Goal: Obtain resource: Obtain resource

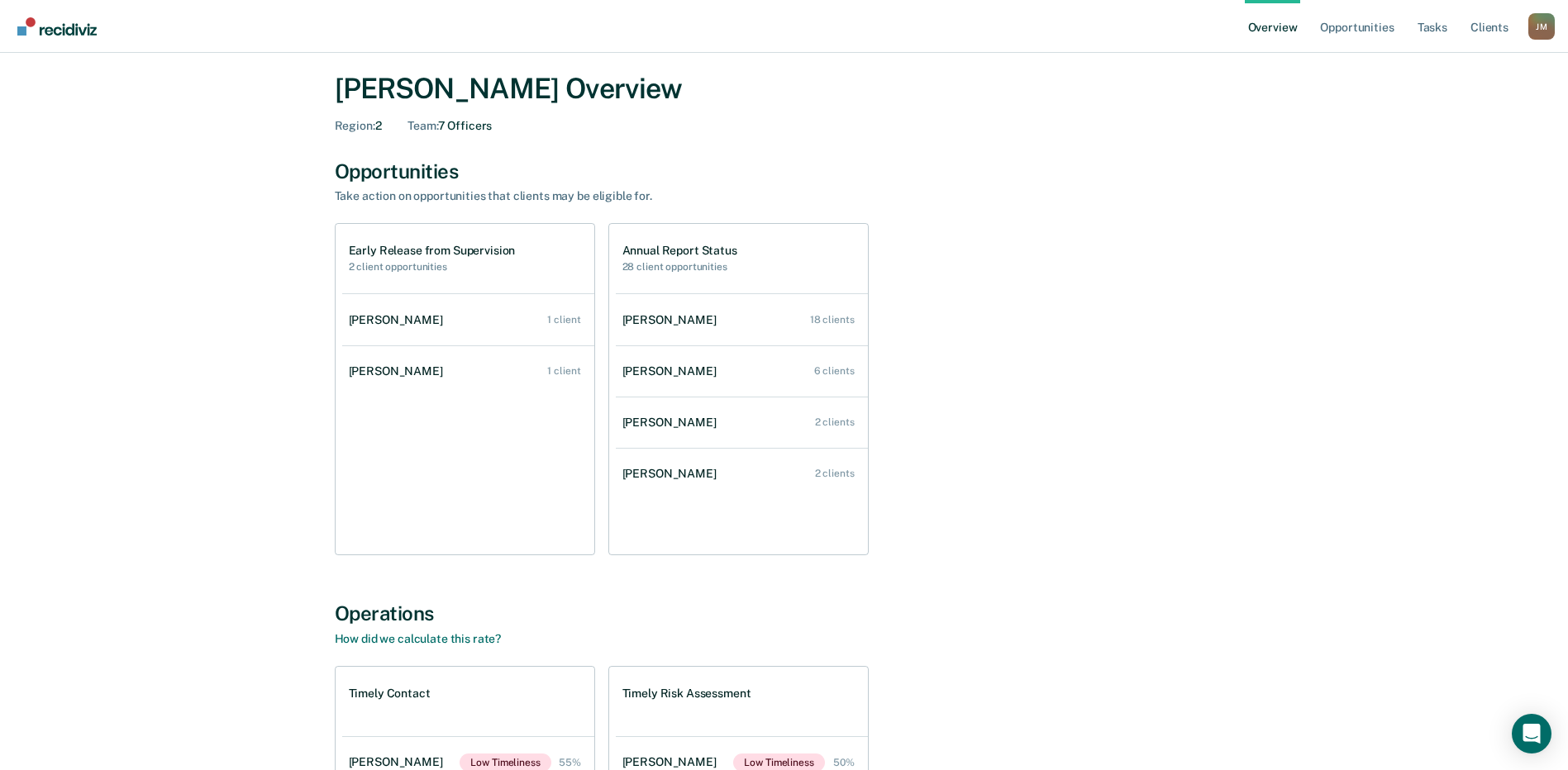
scroll to position [4, 0]
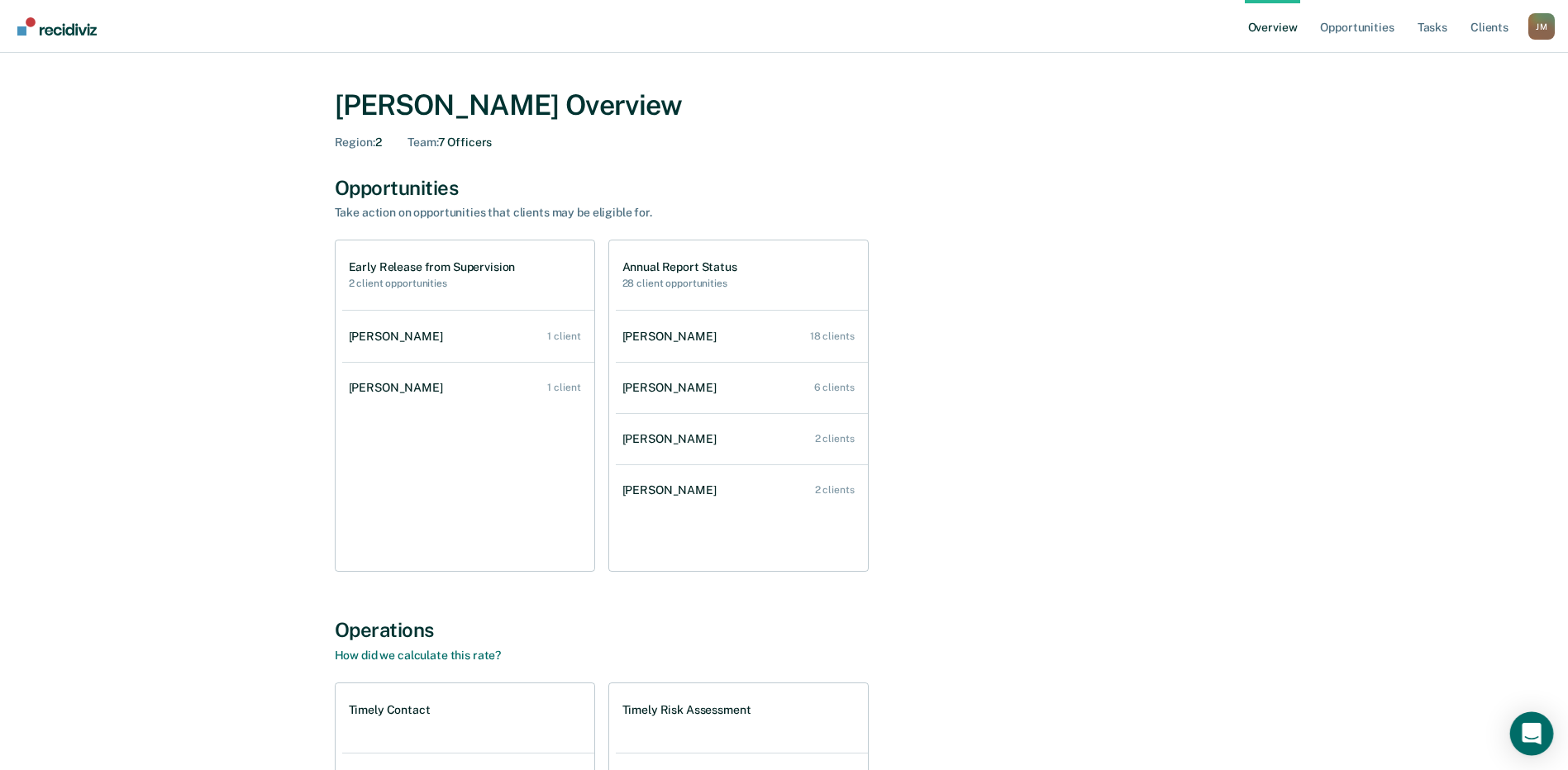
click at [1533, 738] on icon "Open Intercom Messenger" at bounding box center [1531, 733] width 21 height 21
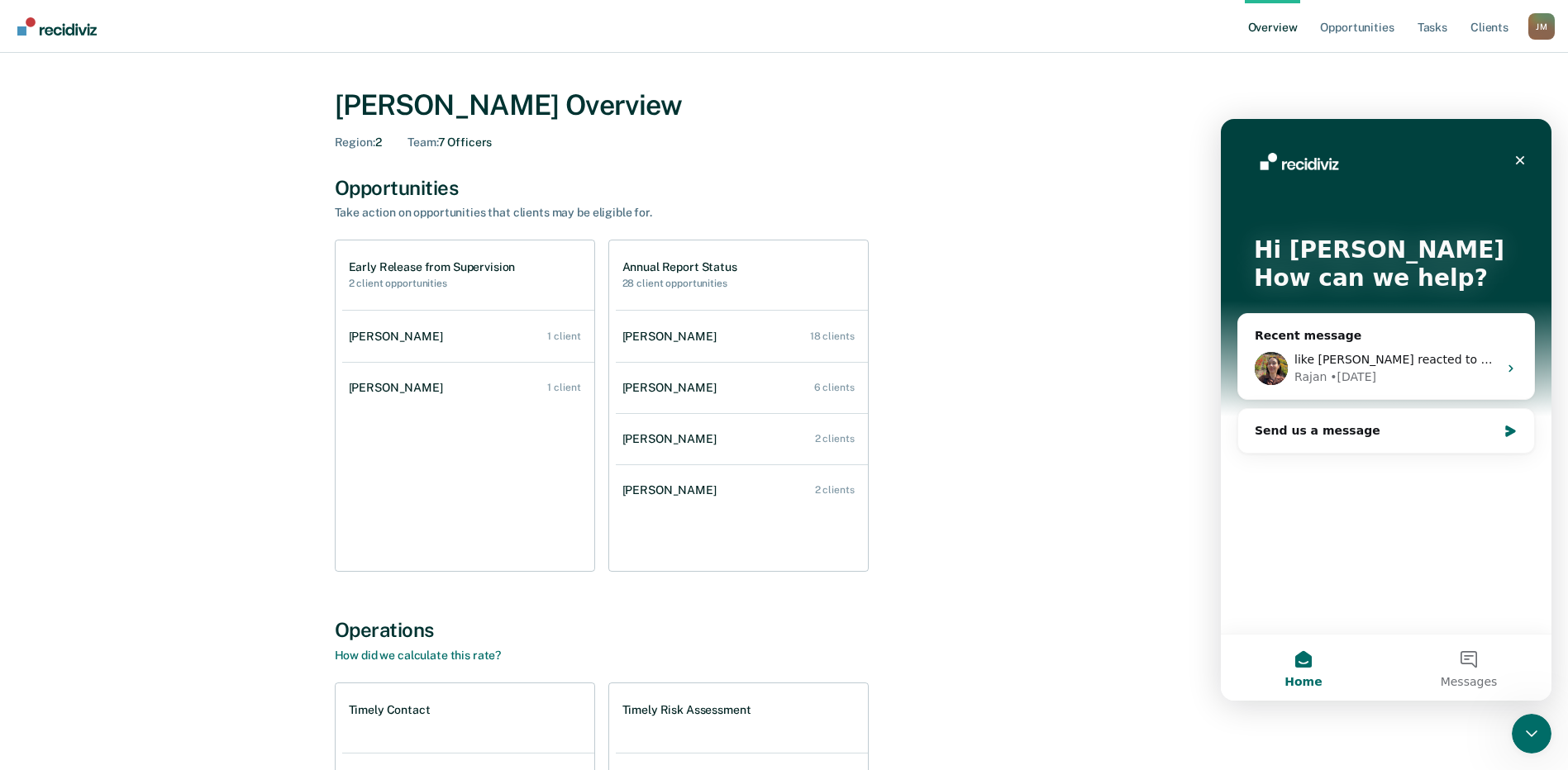
scroll to position [0, 0]
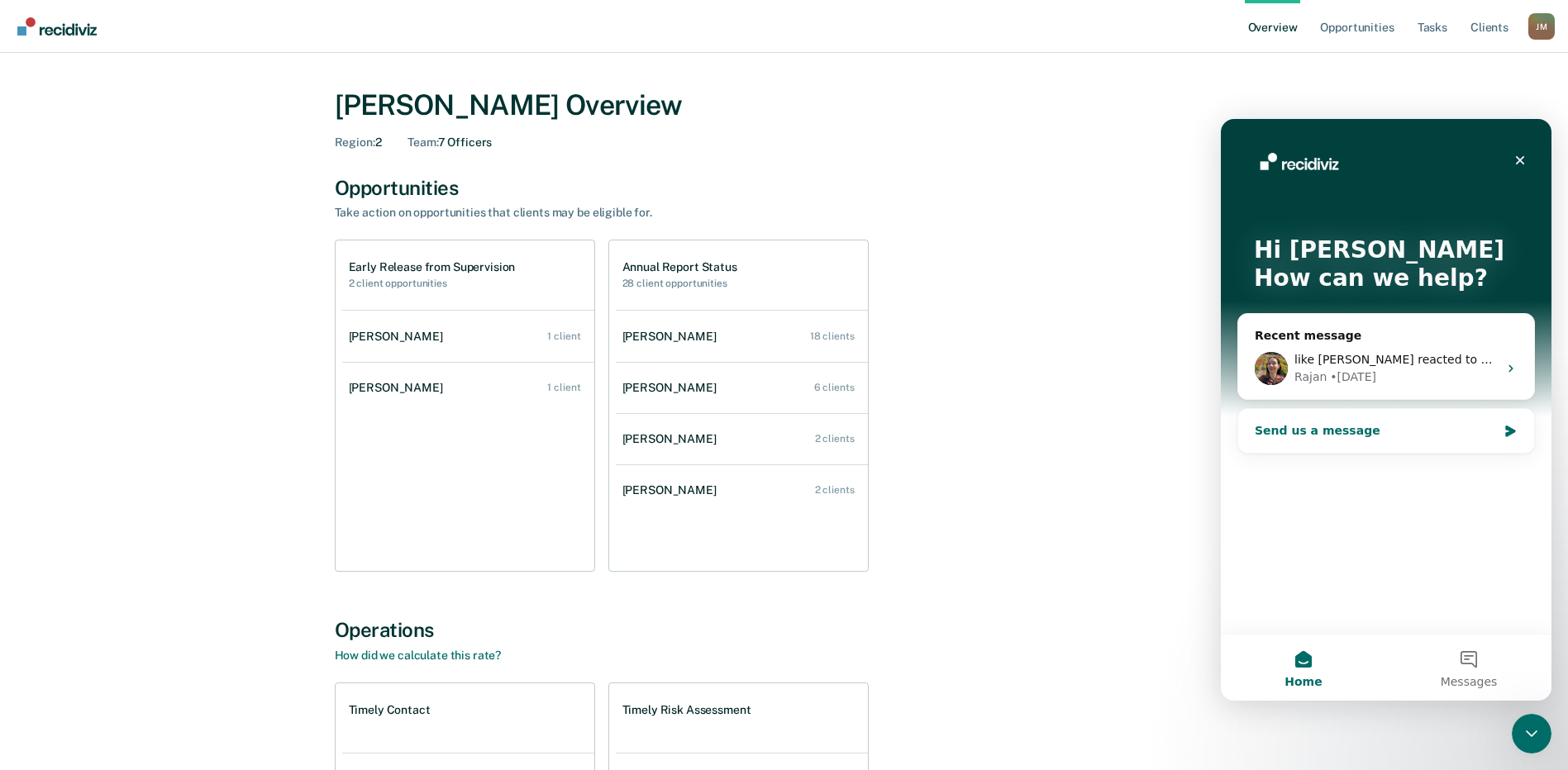
click at [1332, 432] on div "Send us a message" at bounding box center [1375, 431] width 243 height 18
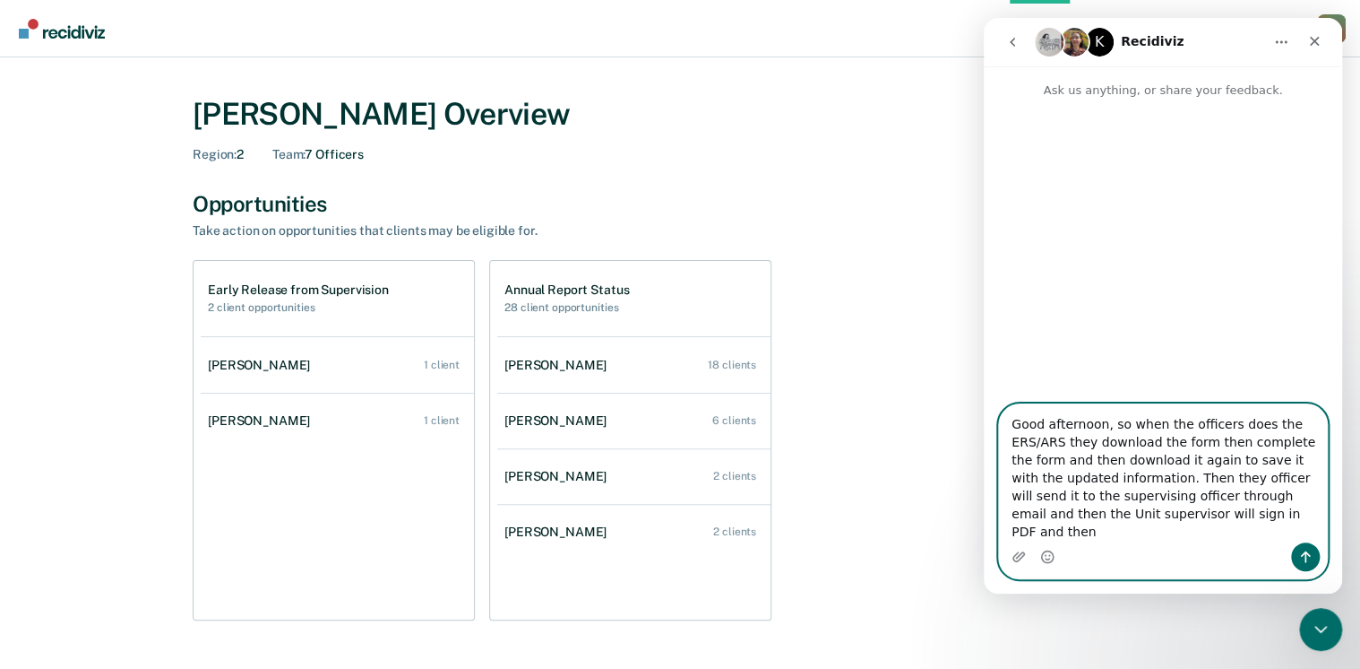
click at [1193, 514] on textarea "Good afternoon, so when the officers does the ERS/ARS they download the form th…" at bounding box center [1163, 473] width 328 height 138
click at [1222, 515] on textarea "Good afternoon, so when the officers does the ERS/ARS they download the form th…" at bounding box center [1163, 473] width 328 height 138
click at [1218, 537] on textarea "Good afternoon, so when the officers does the ERS/ARS they download the form th…" at bounding box center [1163, 473] width 328 height 138
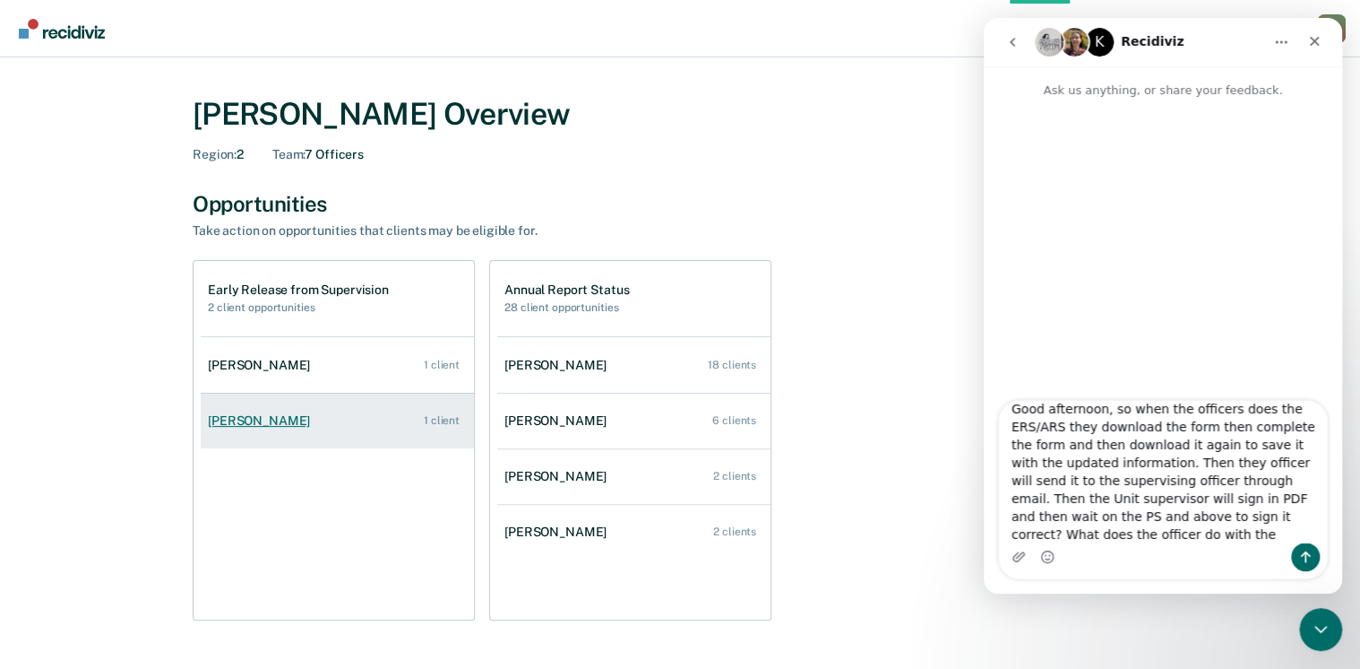
click at [264, 415] on div "[PERSON_NAME]" at bounding box center [262, 420] width 109 height 15
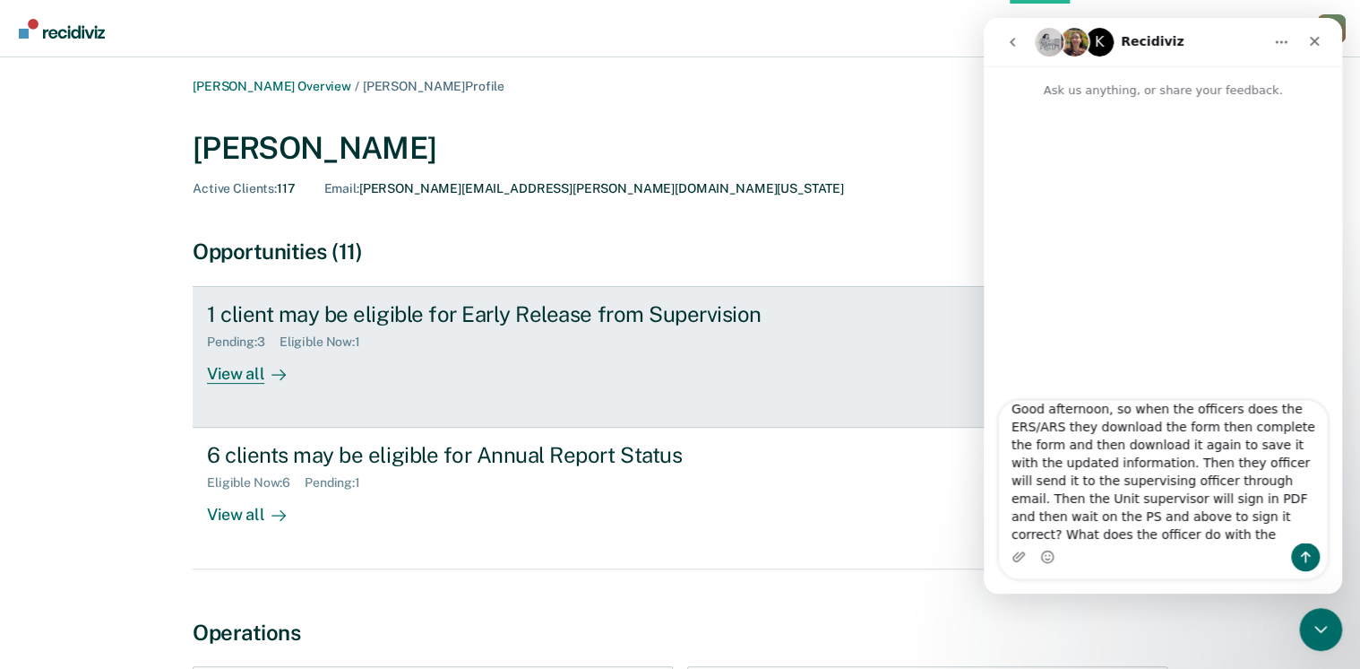
click at [255, 330] on div "Pending : 3 Eligible Now : 1" at bounding box center [521, 338] width 629 height 22
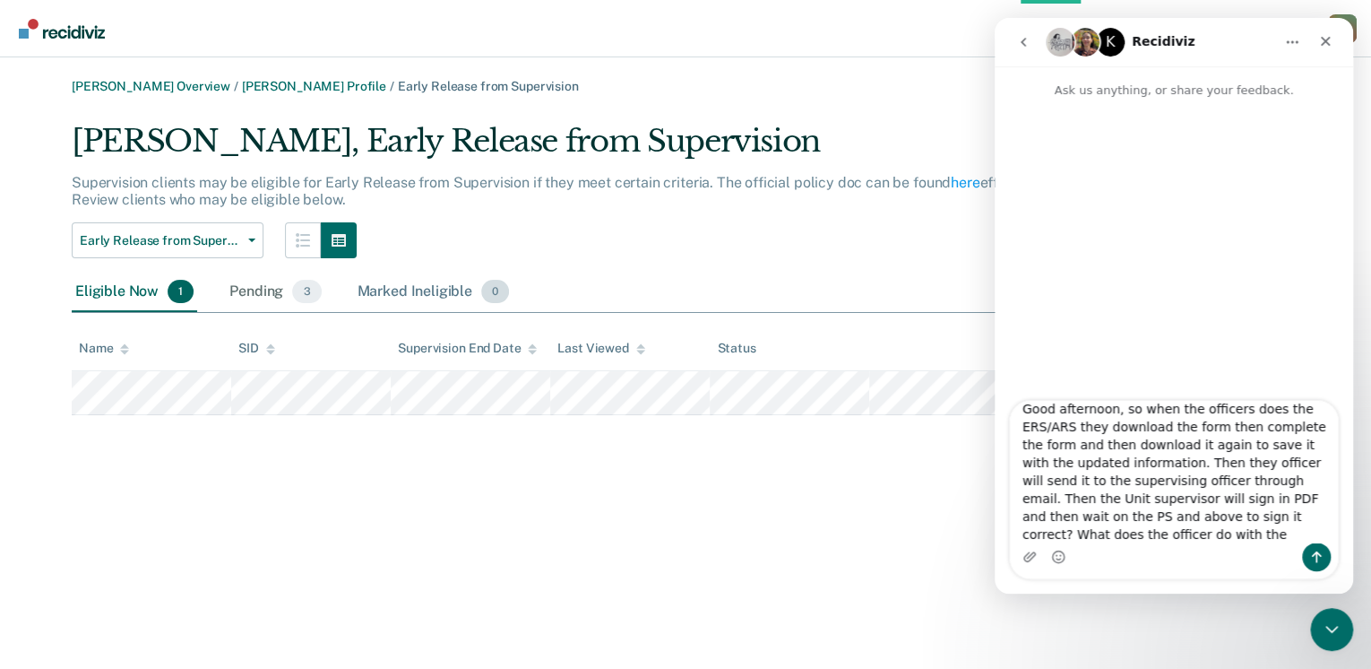
click at [428, 294] on div "Marked Ineligible 0" at bounding box center [434, 291] width 160 height 39
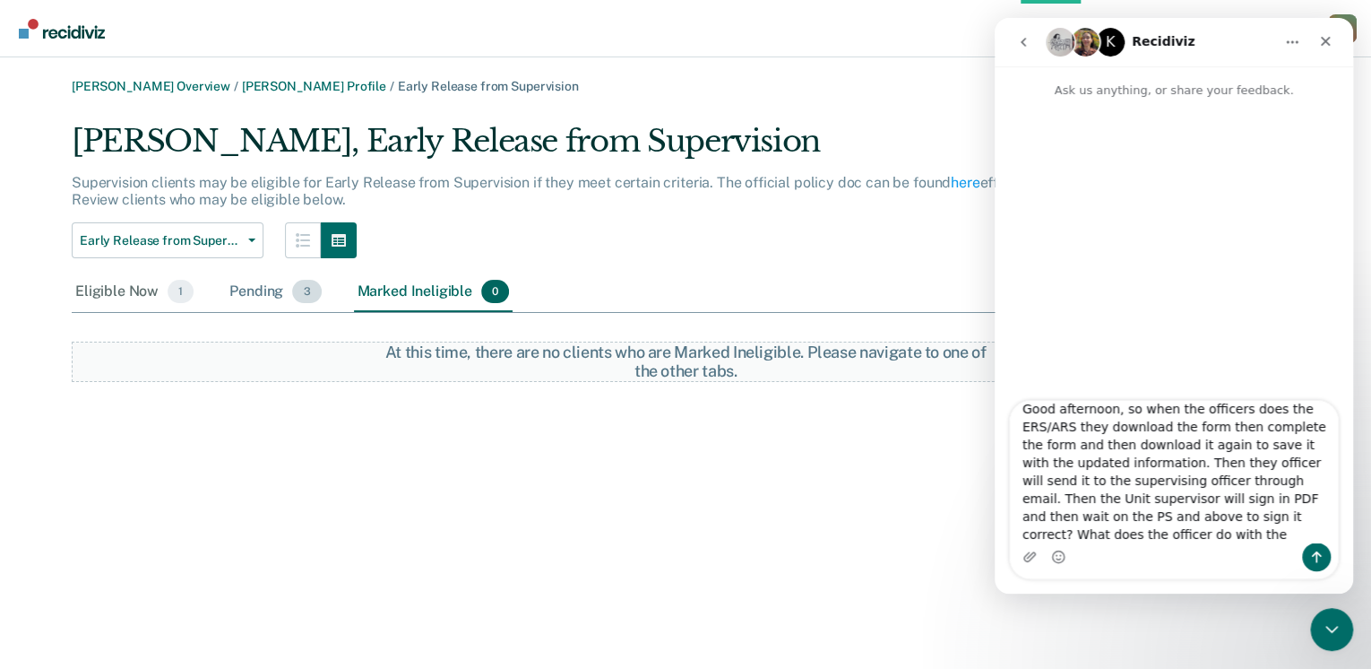
click at [237, 288] on div "Pending 3" at bounding box center [275, 291] width 99 height 39
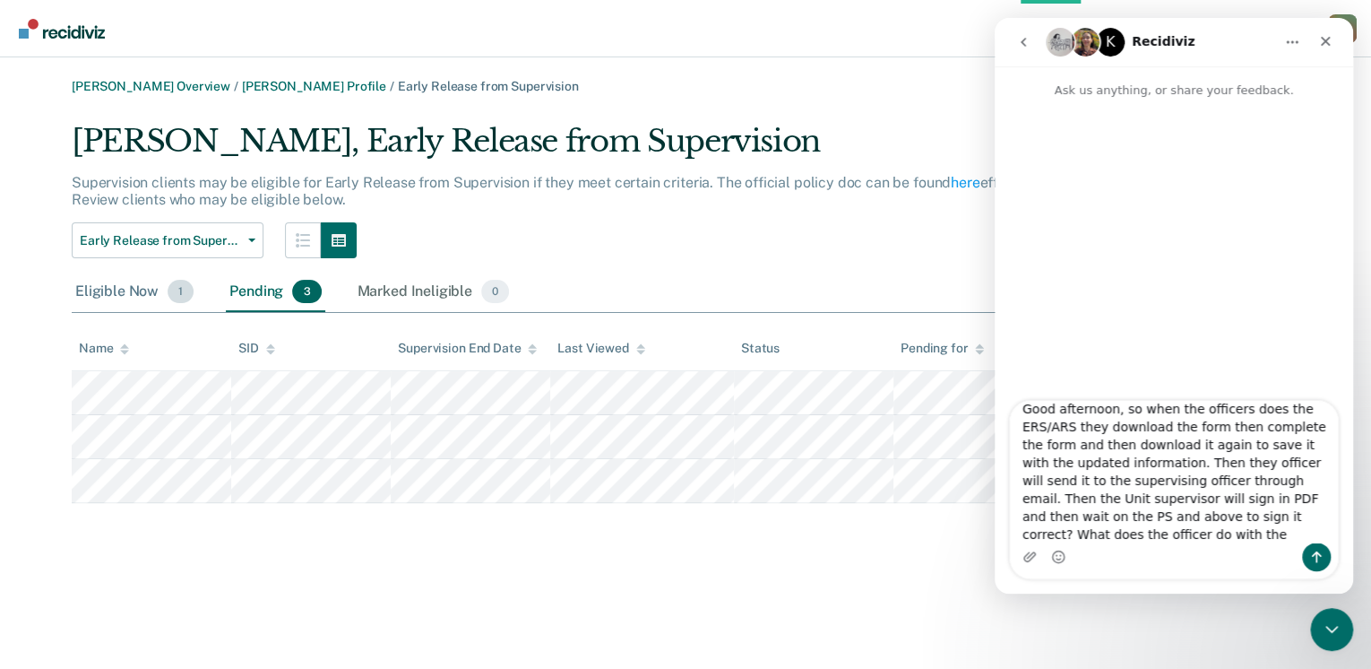
click at [125, 297] on div "Eligible Now 1" at bounding box center [134, 291] width 125 height 39
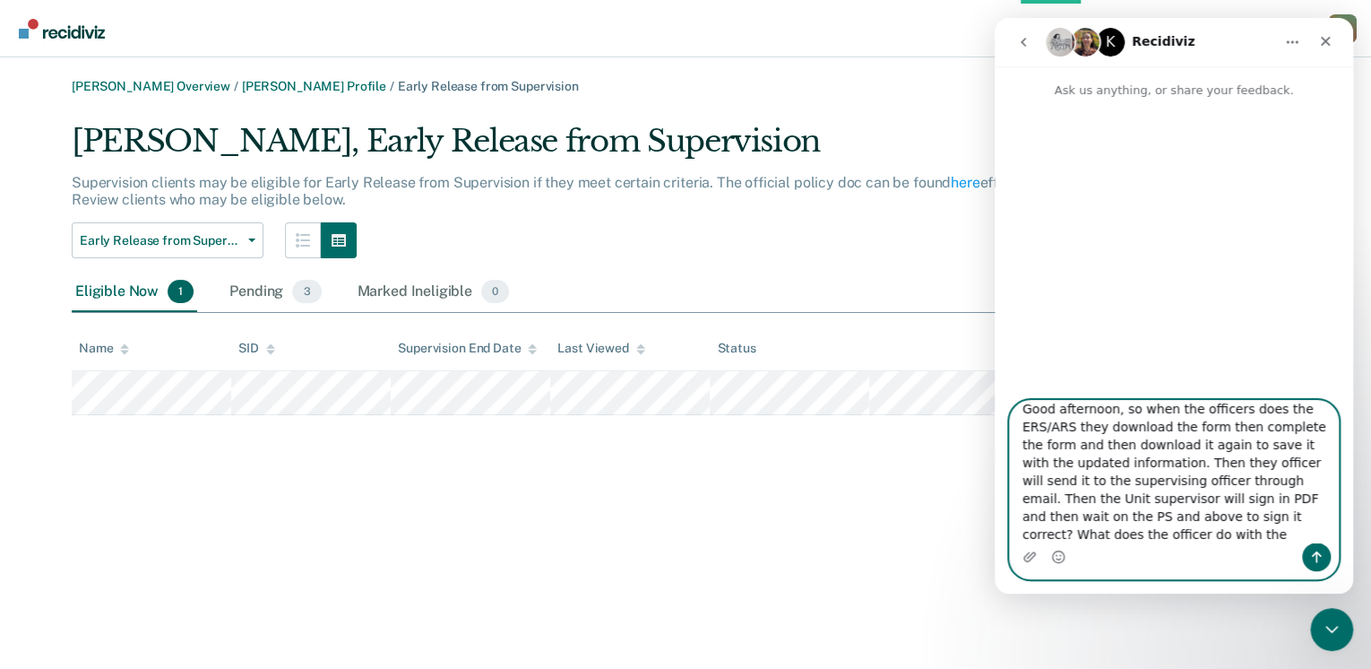
click at [1112, 539] on textarea "Good afternoon, so when the officers does the ERS/ARS they download the form th…" at bounding box center [1174, 472] width 328 height 142
type textarea "Good afternoon, so when the officers does the ERS/ARS they download the form th…"
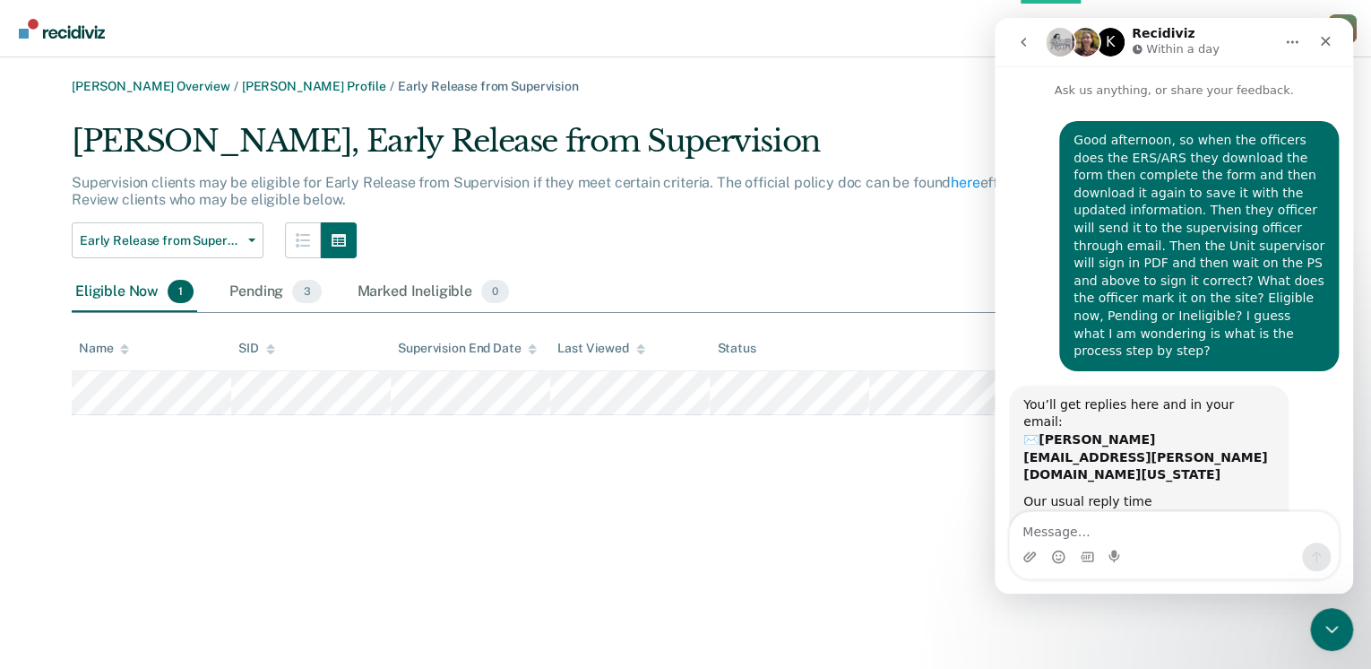
scroll to position [44, 0]
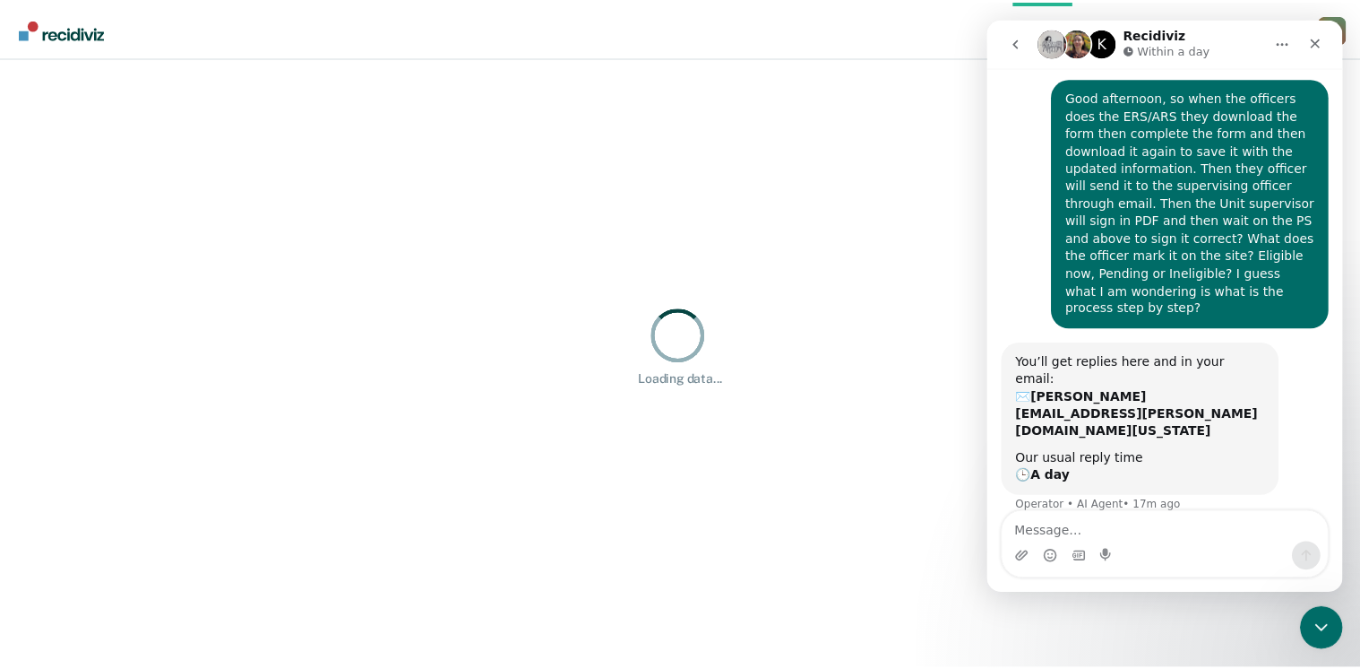
scroll to position [44, 0]
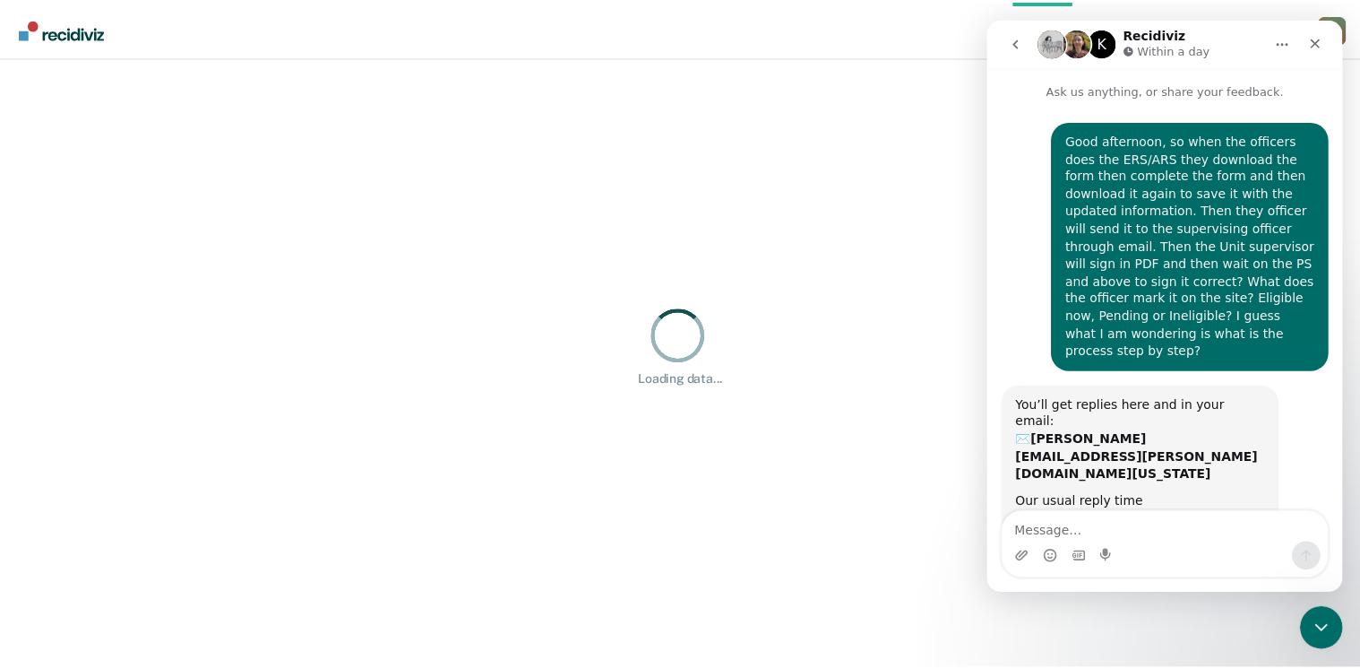
scroll to position [44, 0]
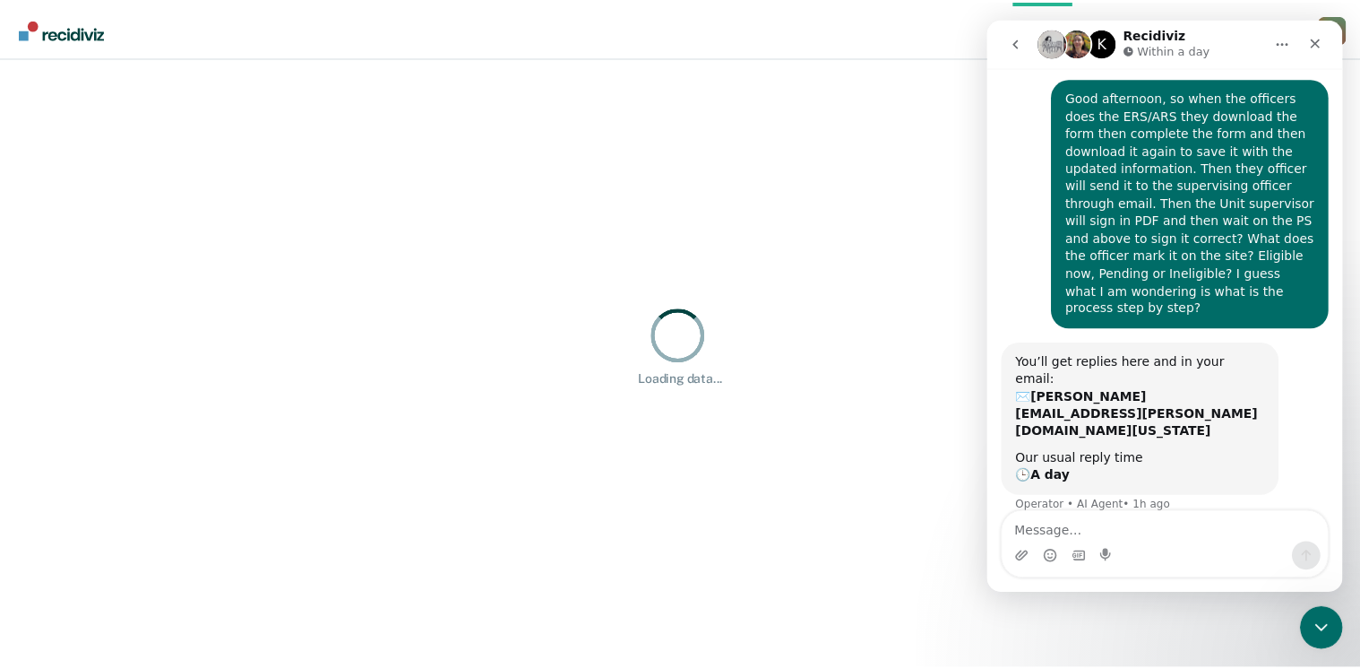
scroll to position [44, 0]
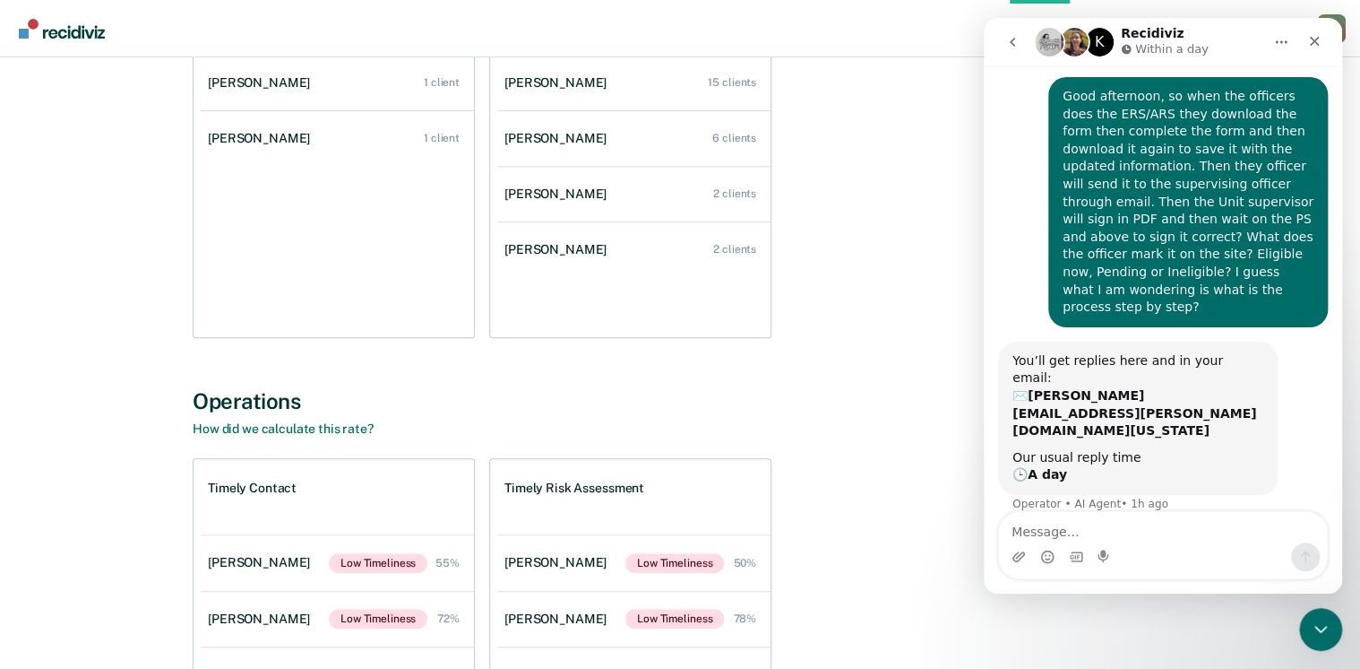
scroll to position [143, 0]
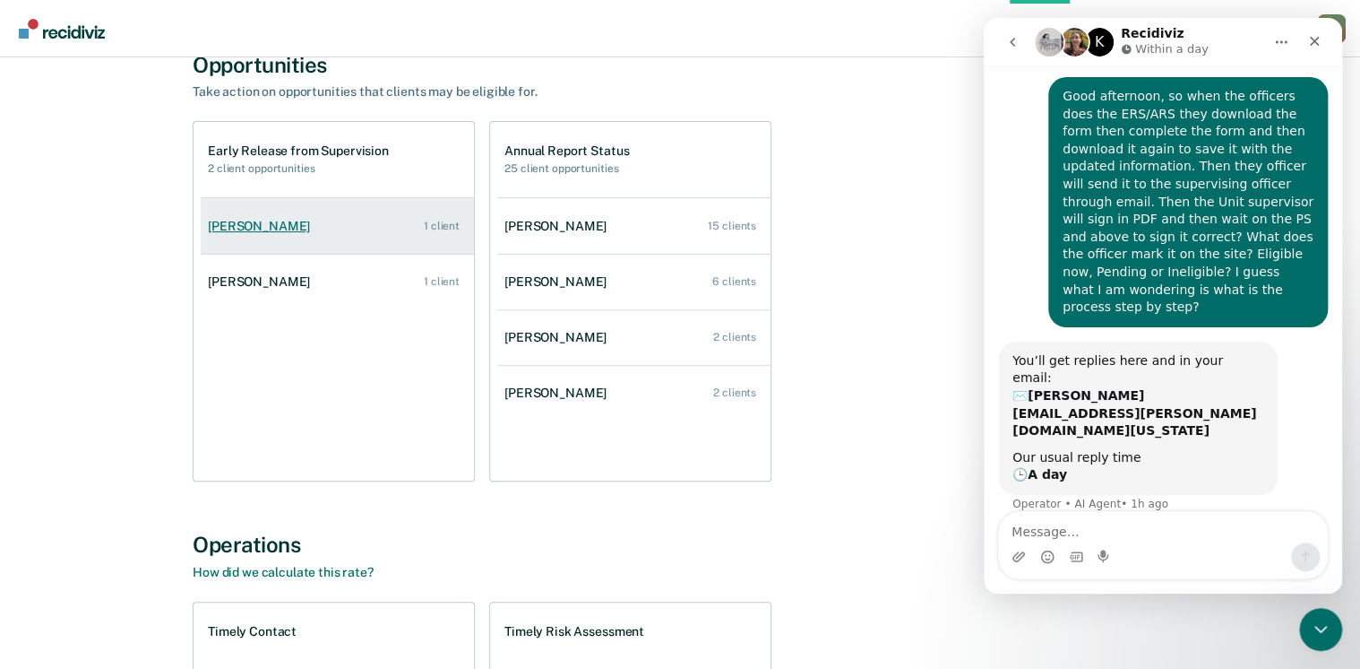
click at [255, 226] on div "[PERSON_NAME]" at bounding box center [262, 226] width 109 height 15
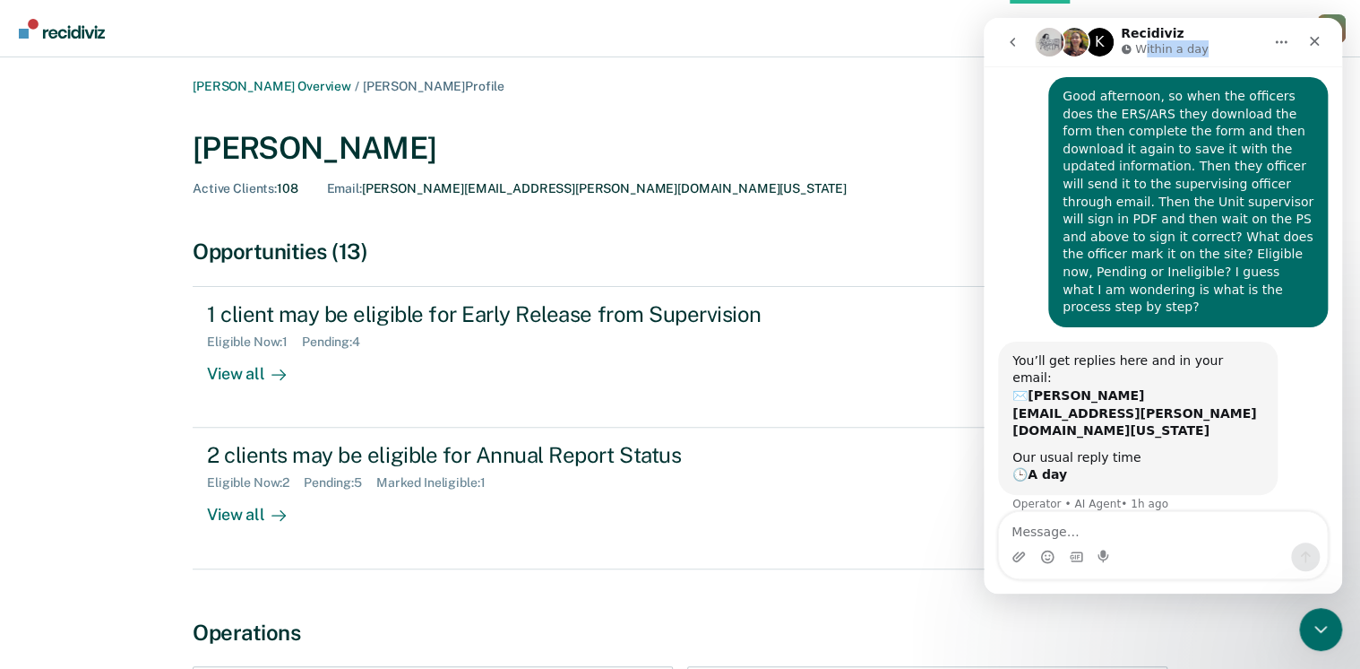
drag, startPoint x: 1233, startPoint y: 36, endPoint x: 1152, endPoint y: 47, distance: 82.3
click at [1152, 47] on div "K Recidiviz Within a day" at bounding box center [1149, 42] width 228 height 31
copy p "hin a day"
click at [860, 247] on div "Opportunities (13)" at bounding box center [680, 251] width 975 height 26
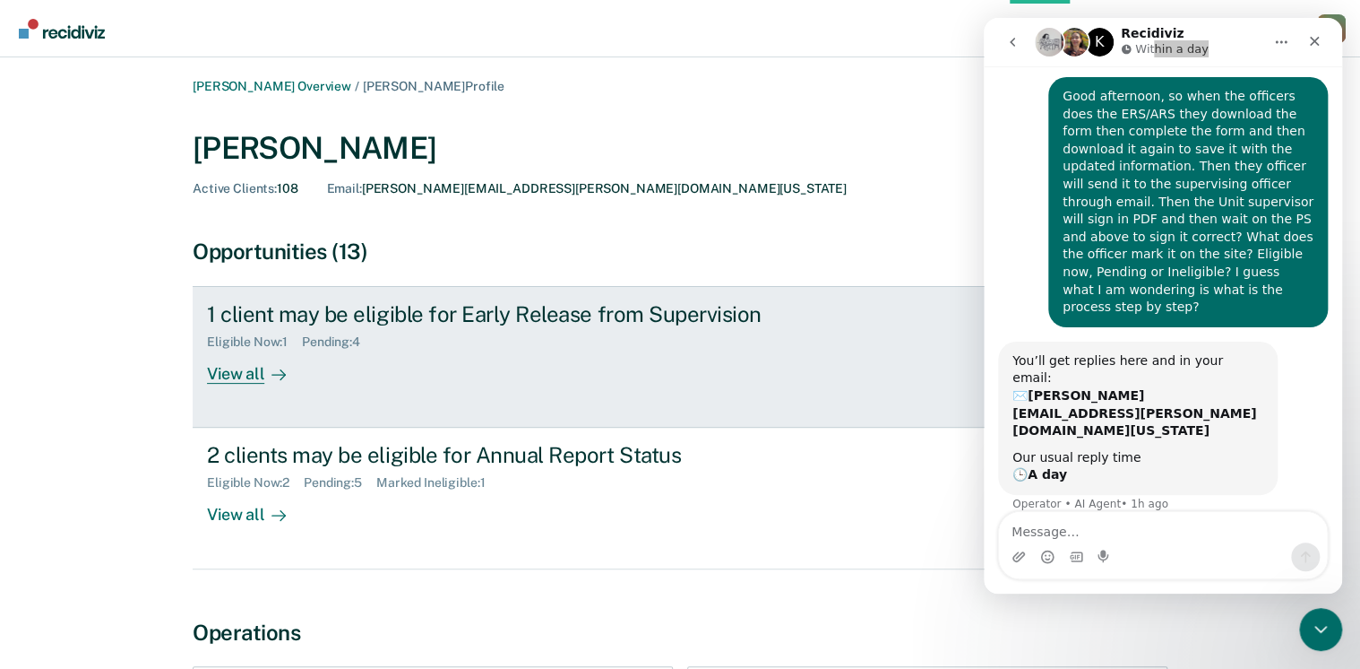
click at [225, 376] on div "View all" at bounding box center [257, 366] width 100 height 35
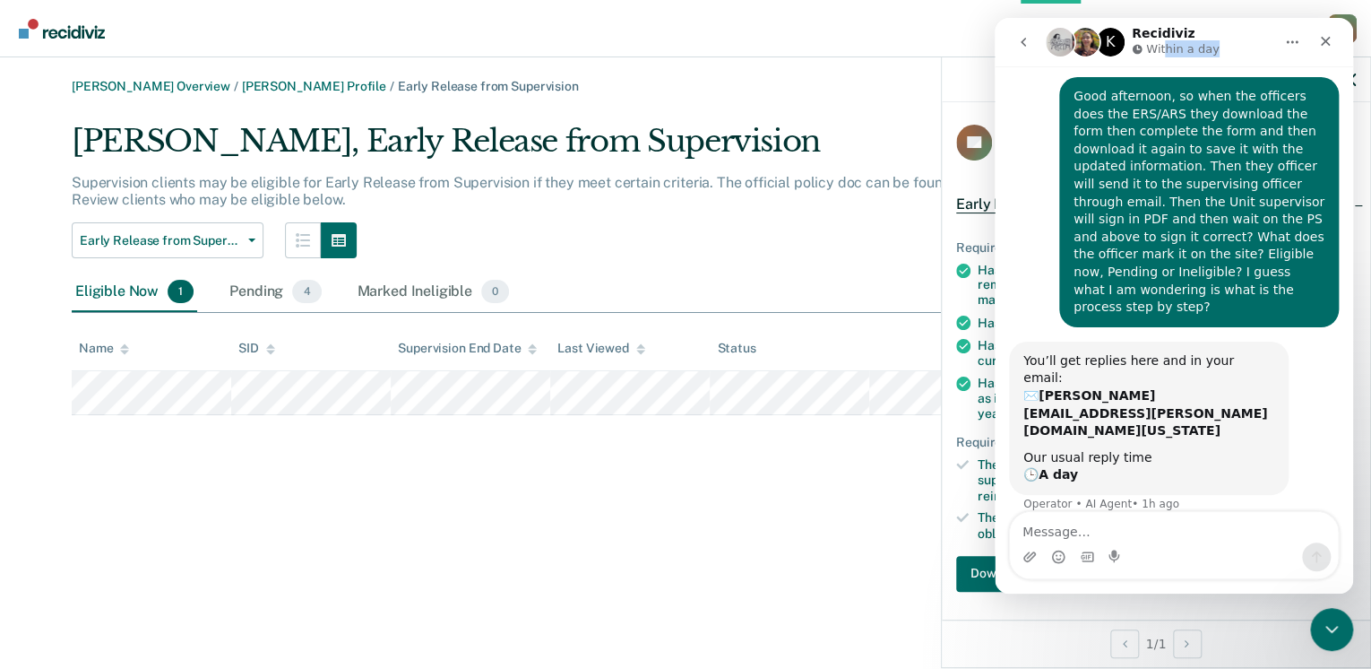
click at [1284, 41] on button "Home" at bounding box center [1292, 42] width 34 height 34
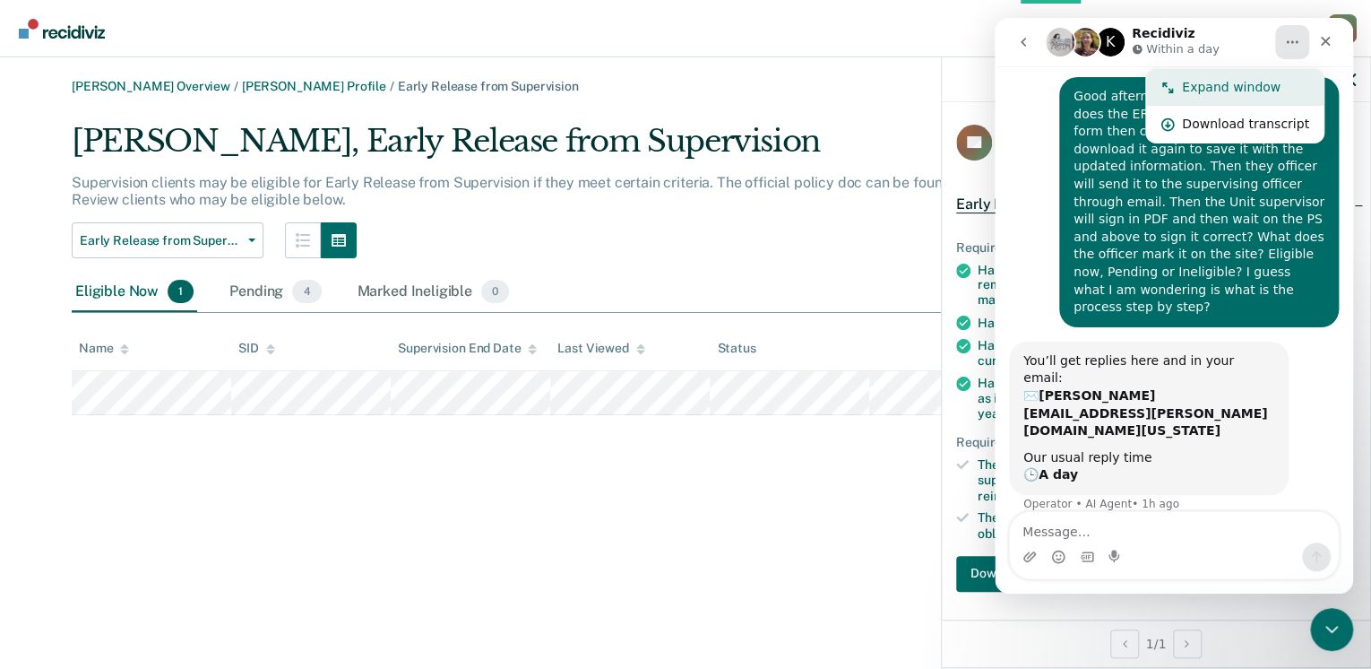
click at [1210, 90] on div "Expand window" at bounding box center [1245, 87] width 127 height 19
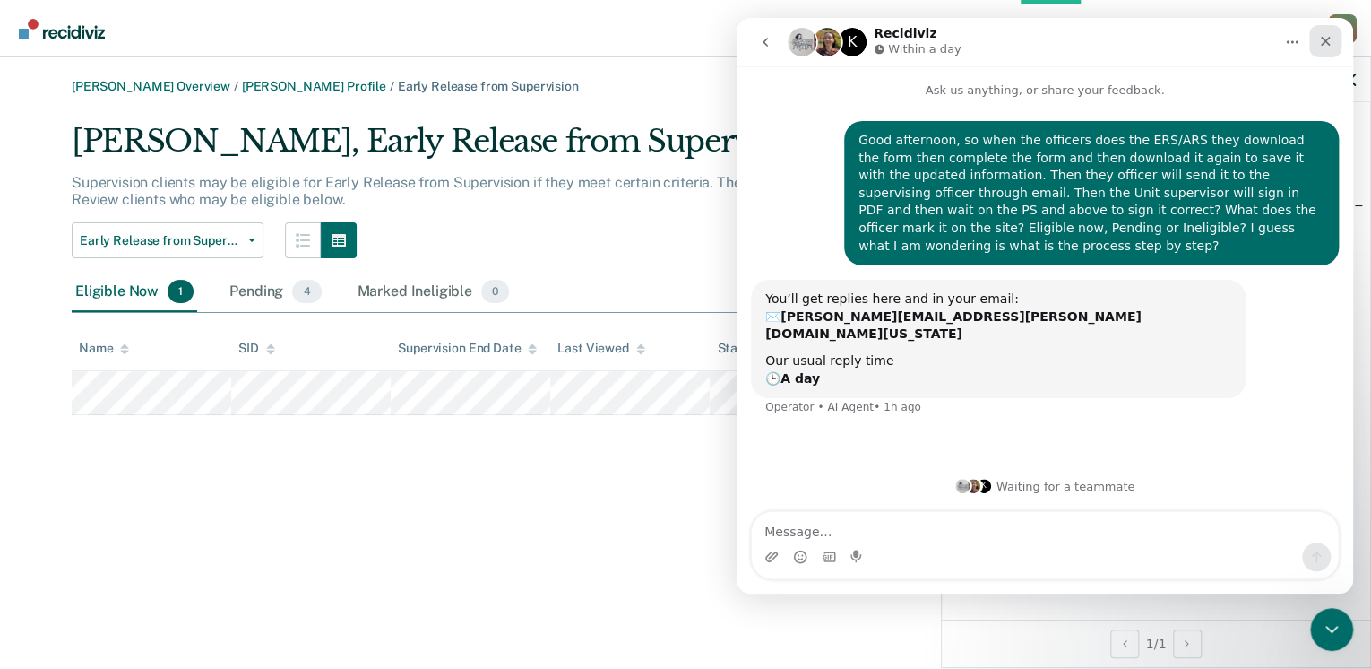
click at [1321, 39] on icon "Close" at bounding box center [1325, 41] width 14 height 14
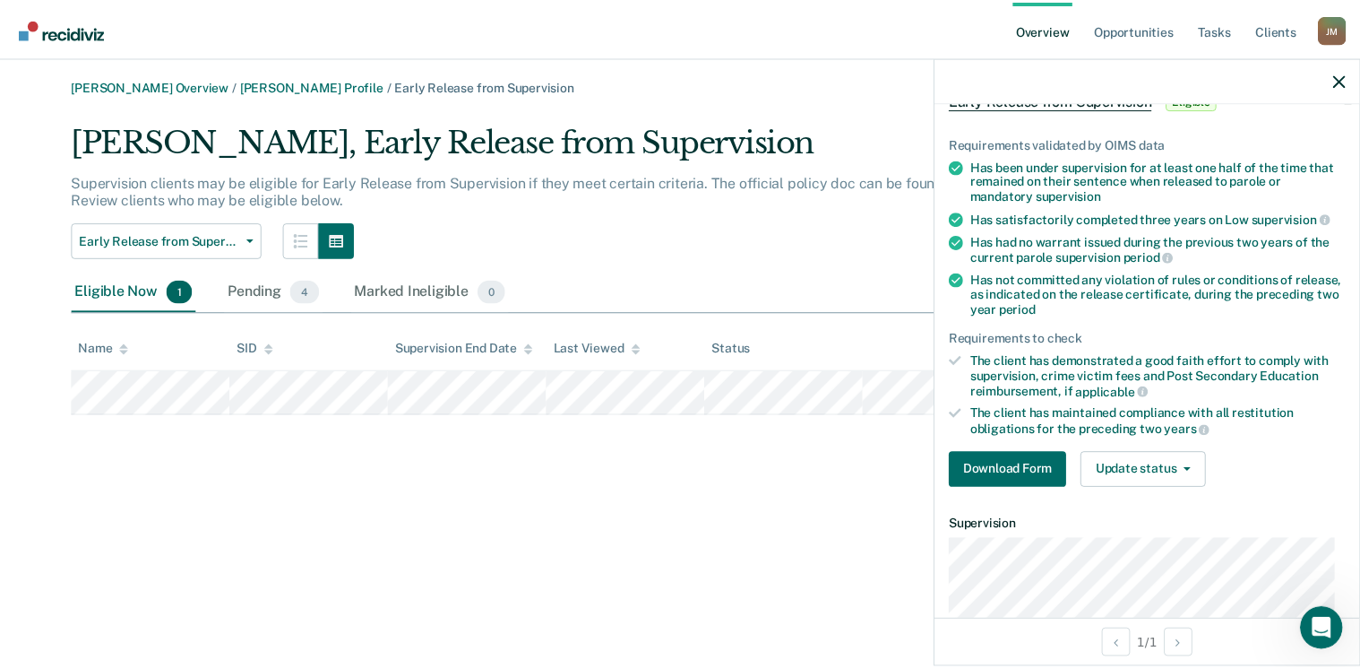
scroll to position [72, 0]
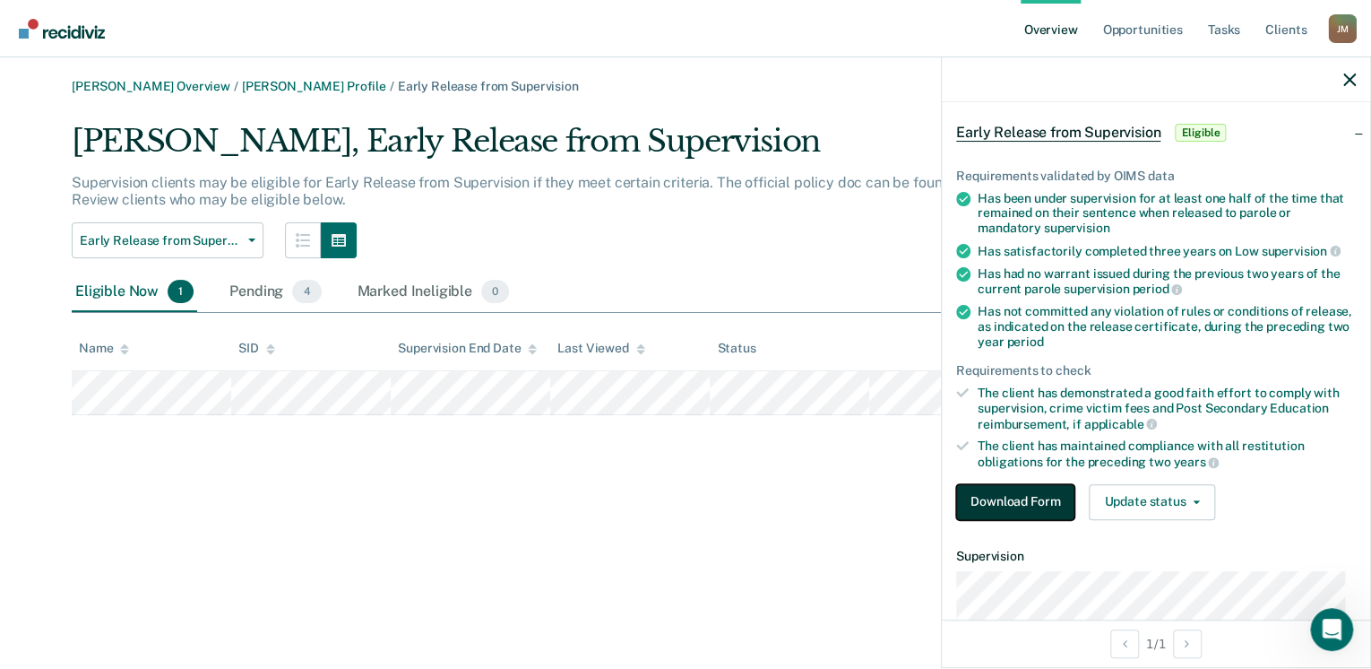
click at [1004, 497] on button "Download Form" at bounding box center [1015, 502] width 118 height 36
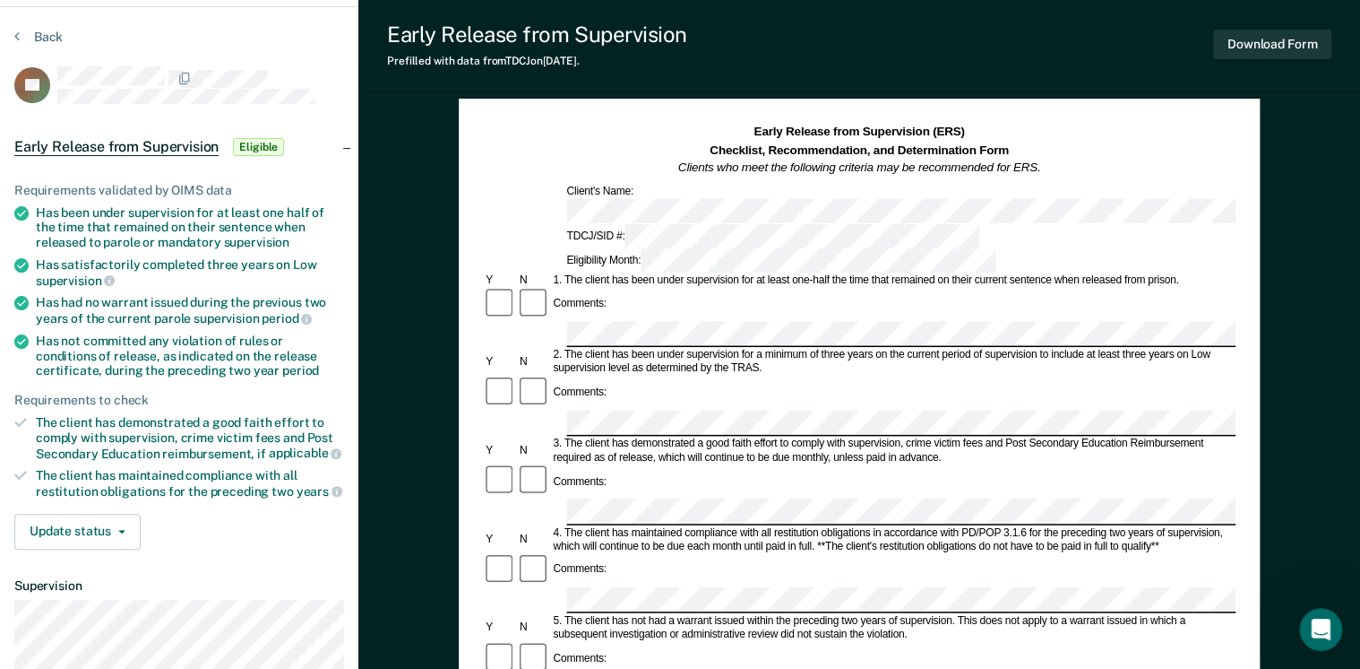
scroll to position [72, 0]
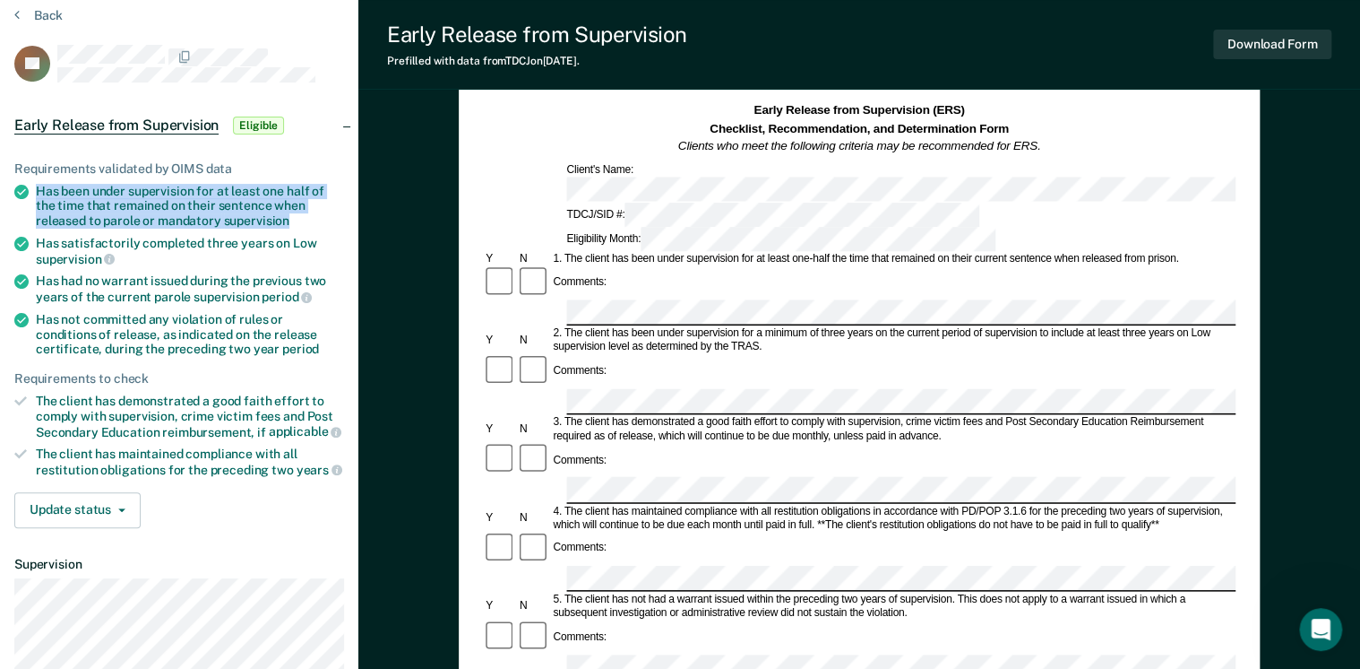
drag, startPoint x: 37, startPoint y: 190, endPoint x: 289, endPoint y: 211, distance: 253.6
click at [289, 211] on div "Has been under supervision for at least one half of the time that remained on t…" at bounding box center [190, 206] width 308 height 45
drag, startPoint x: 289, startPoint y: 211, endPoint x: 264, endPoint y: 209, distance: 25.2
copy div "Has been under supervision for at least one half of the time that remained on t…"
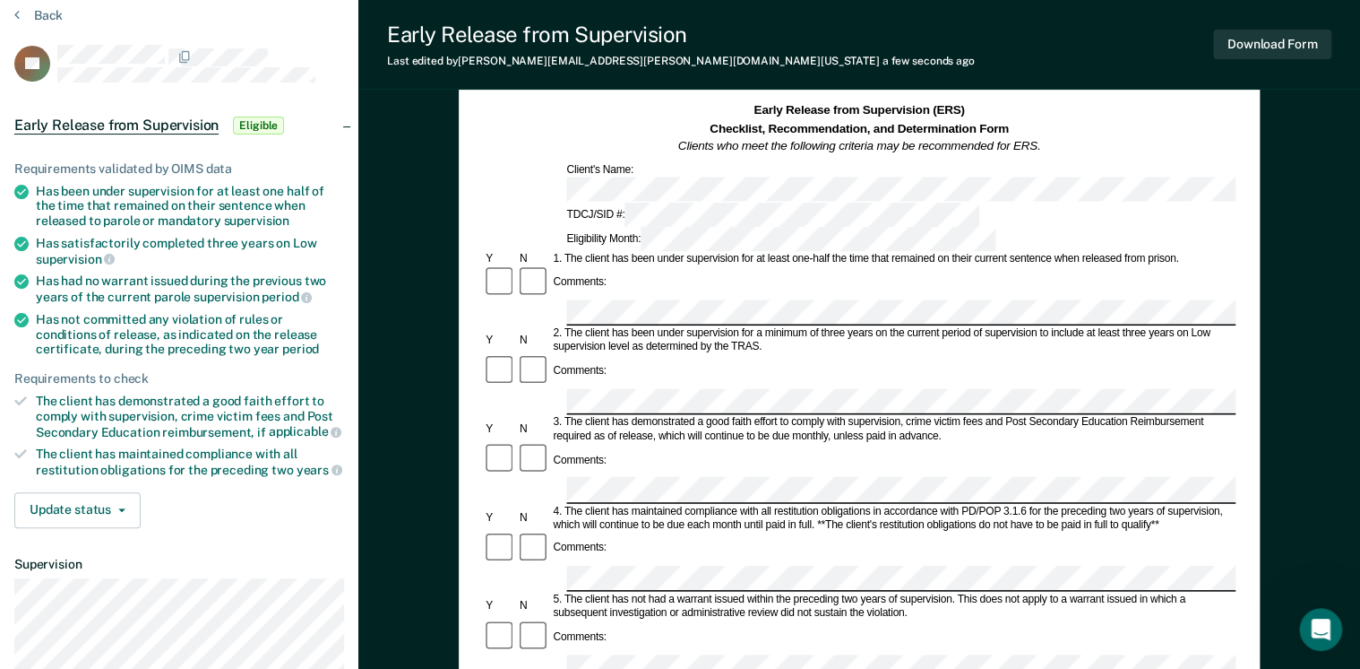
scroll to position [0, 17]
click at [1245, 251] on div "Early Release from Supervision (ERS) Checklist, Recommendation, and Determinati…" at bounding box center [859, 599] width 801 height 1044
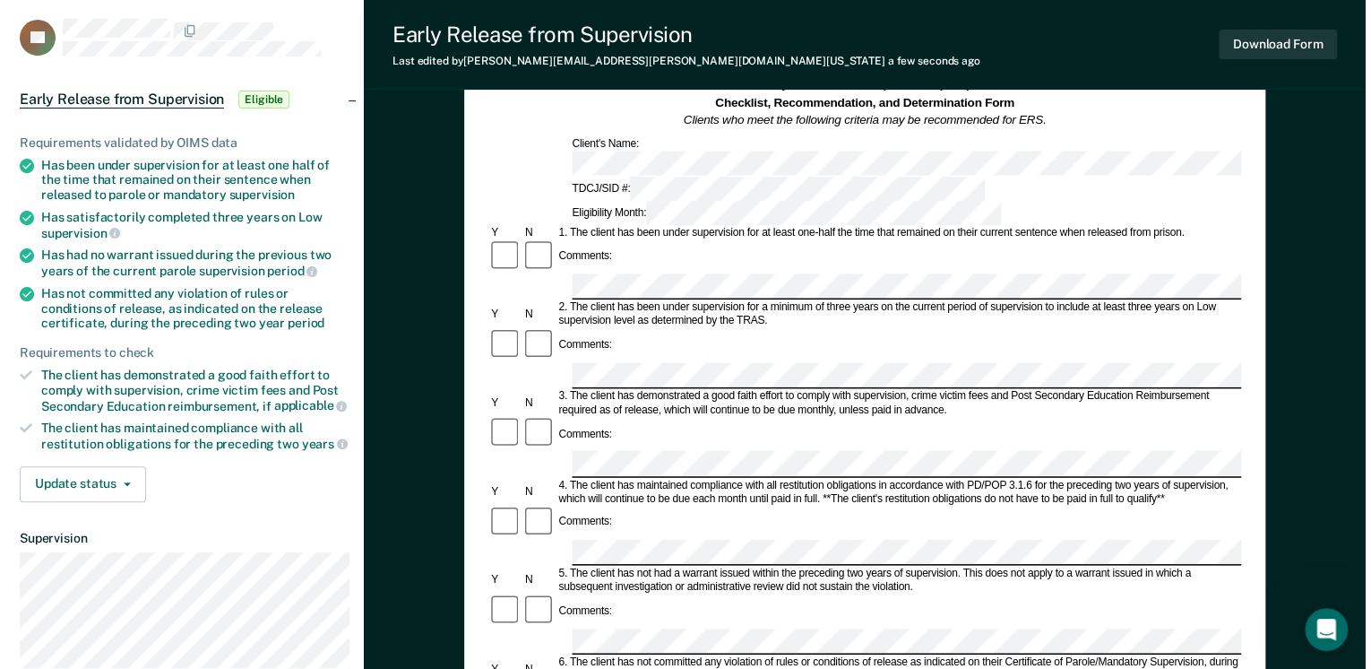
scroll to position [0, 0]
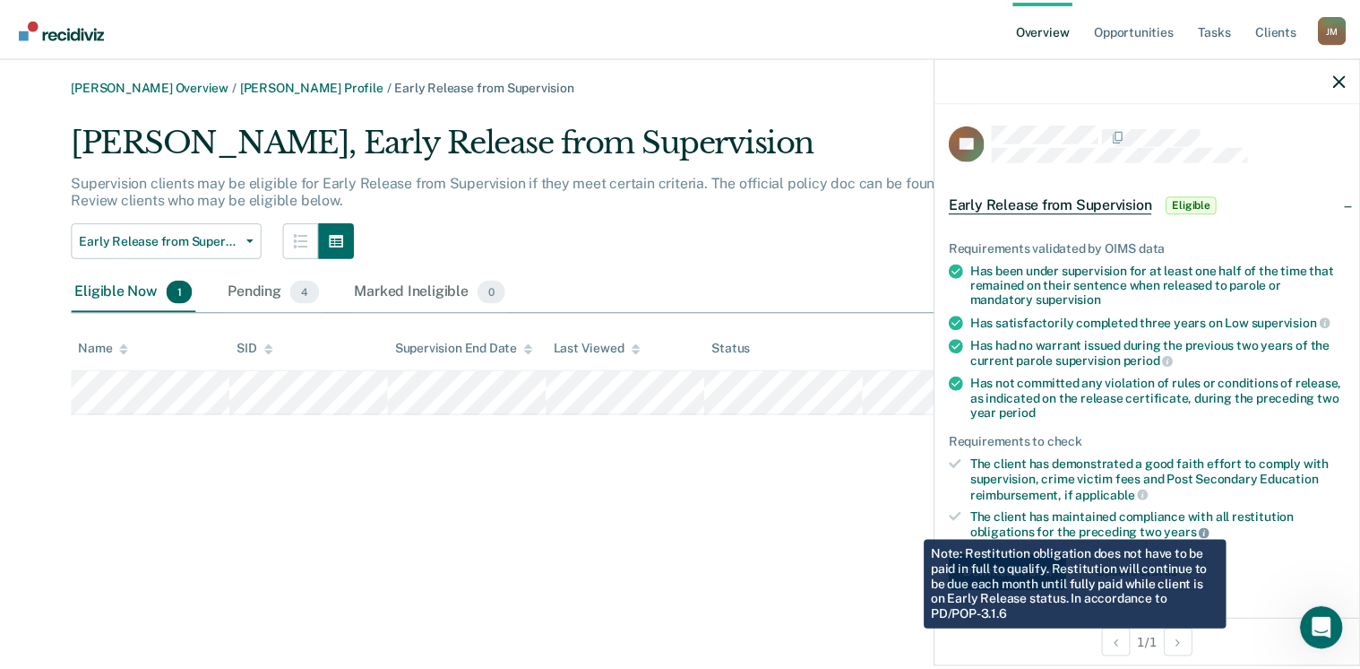
scroll to position [72, 0]
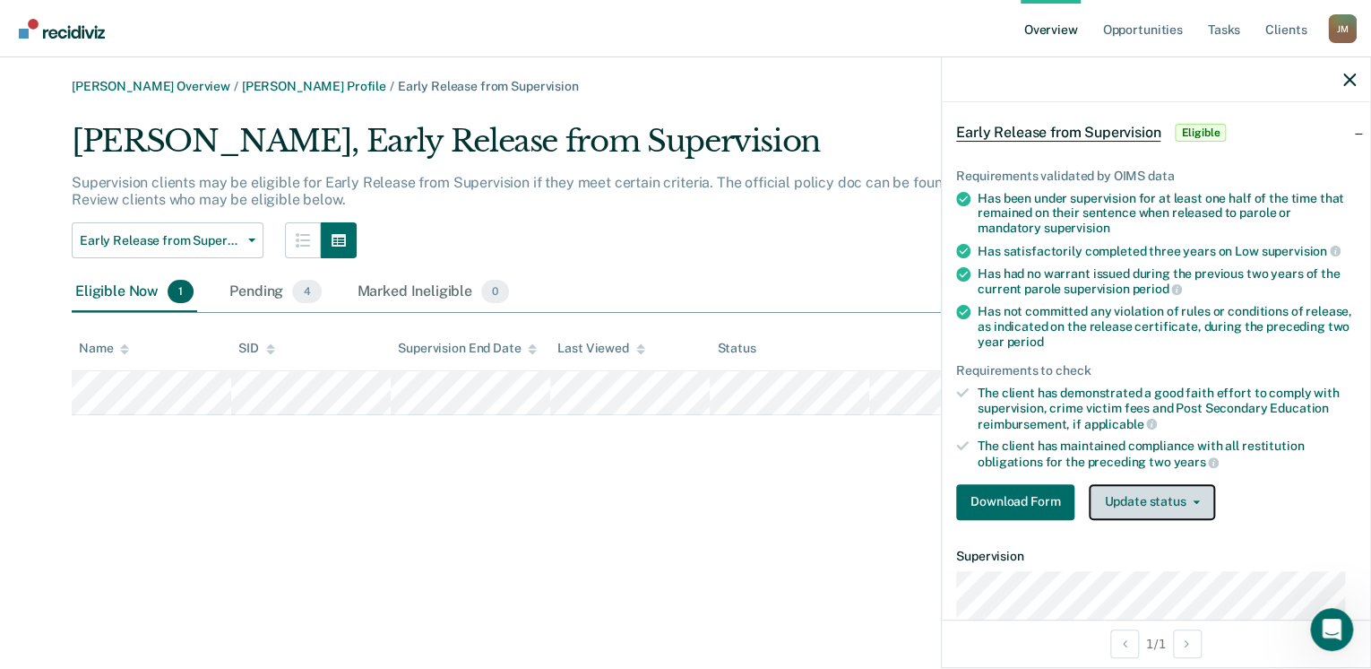
click at [1183, 497] on button "Update status" at bounding box center [1152, 502] width 126 height 36
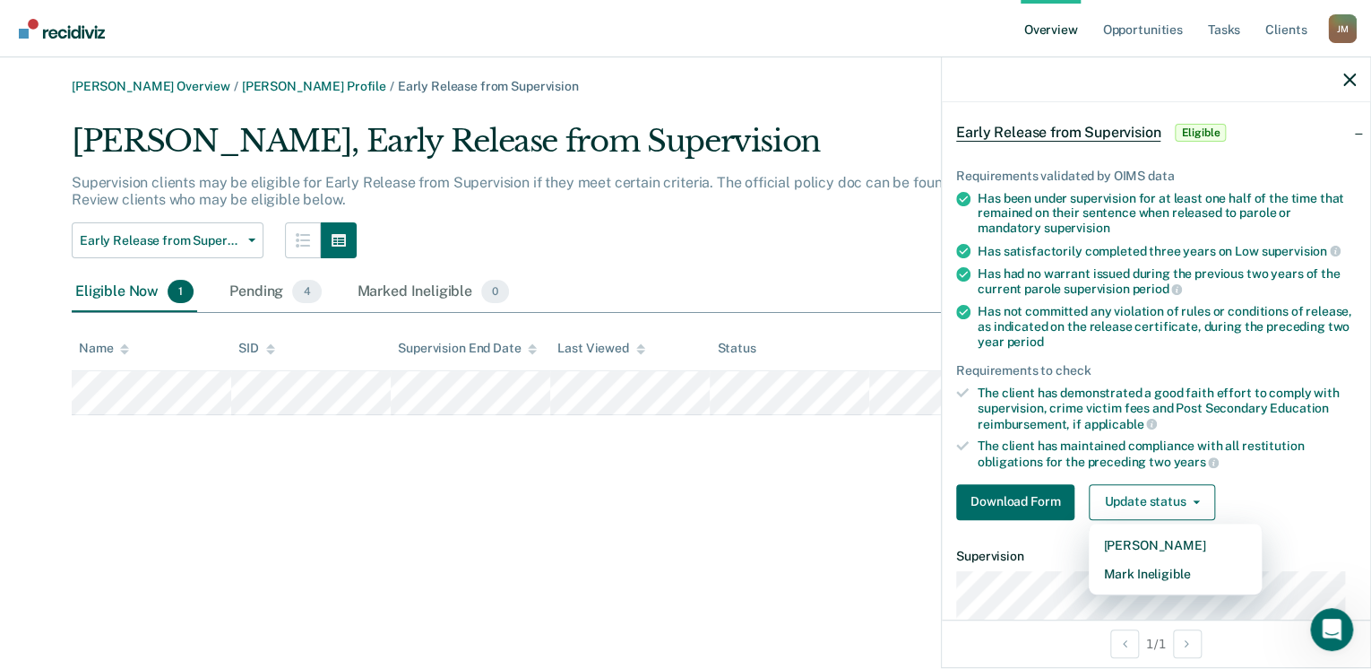
click at [849, 534] on div "[PERSON_NAME] Overview / [PERSON_NAME] Profile / Early Release from Supervision…" at bounding box center [686, 345] width 1328 height 532
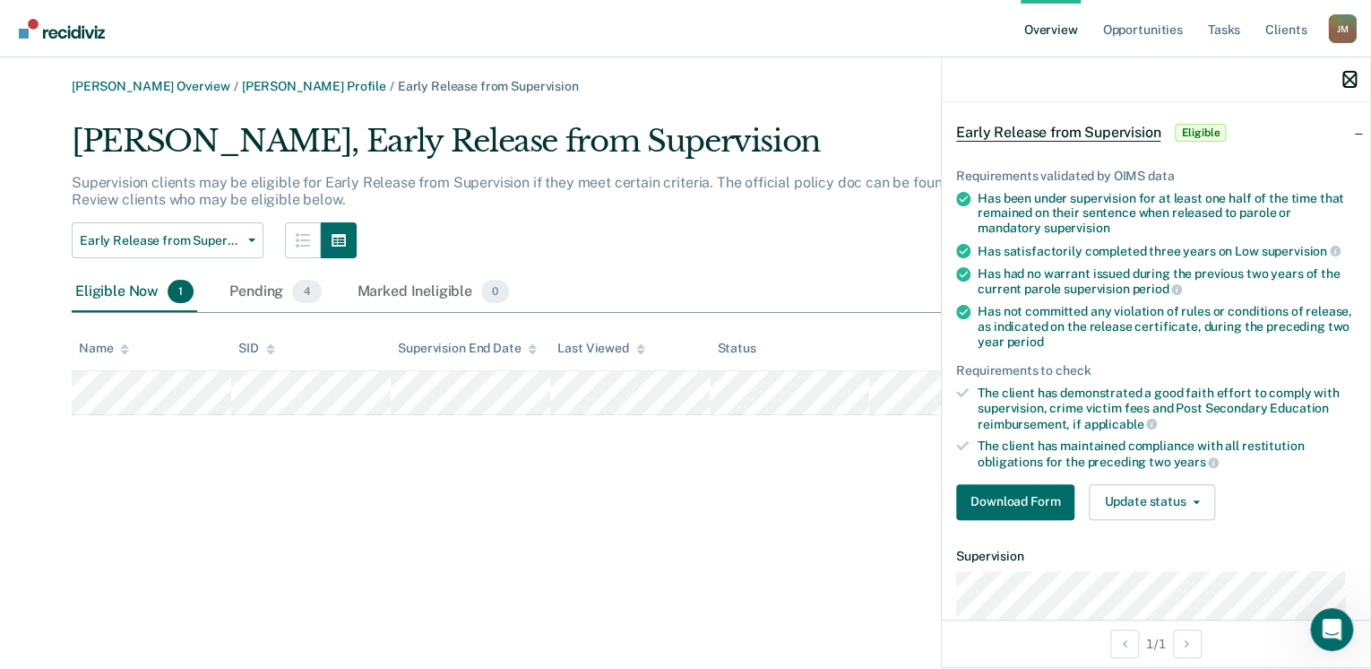
click at [1348, 78] on icon "button" at bounding box center [1349, 79] width 13 height 13
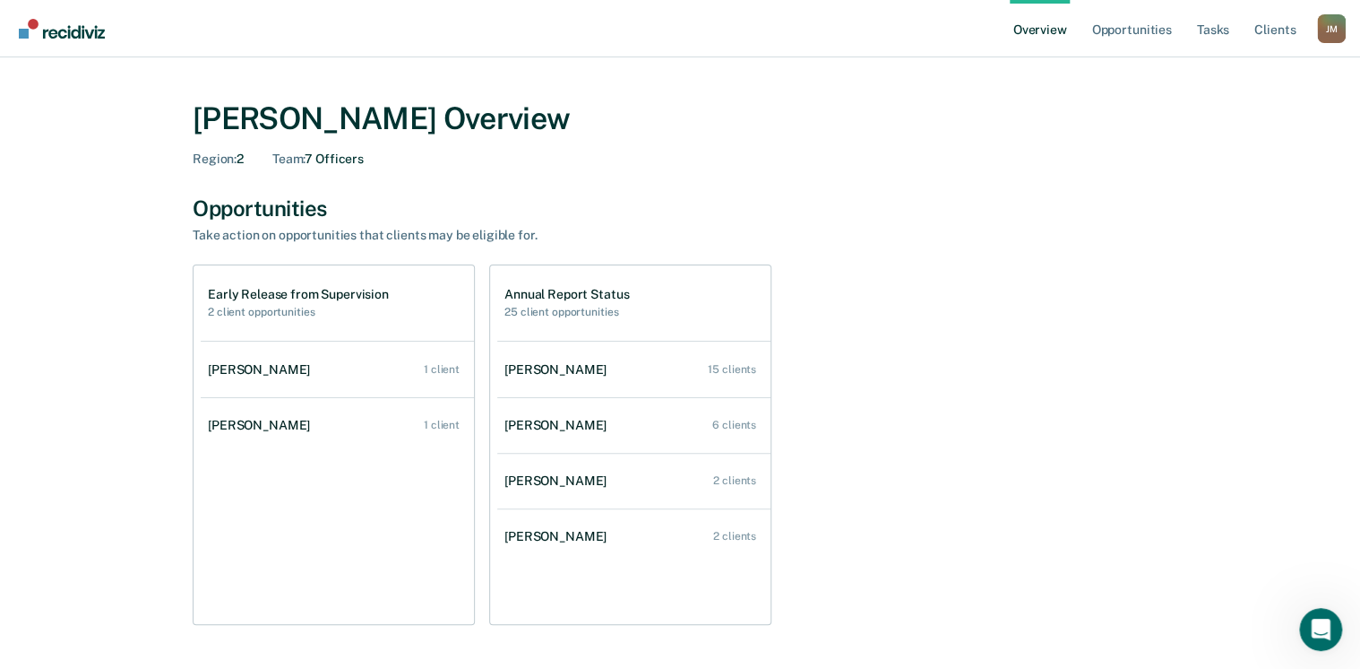
scroll to position [143, 0]
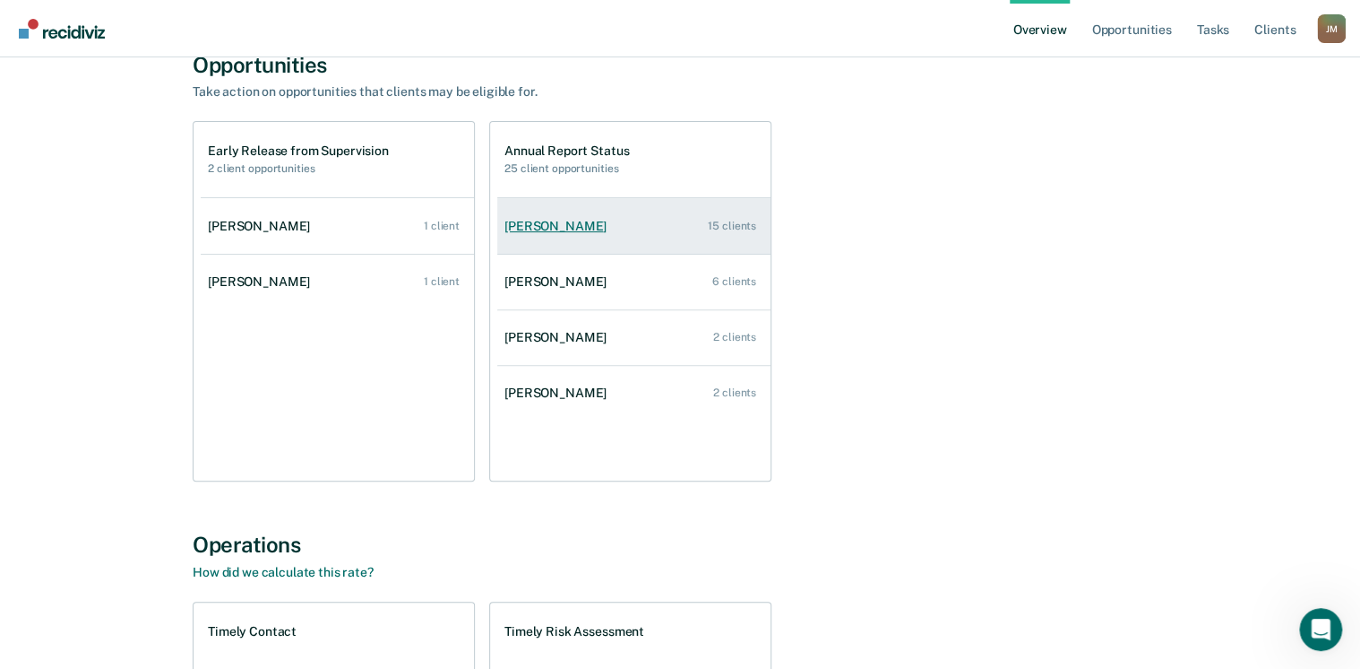
click at [552, 224] on div "[PERSON_NAME]" at bounding box center [559, 226] width 109 height 15
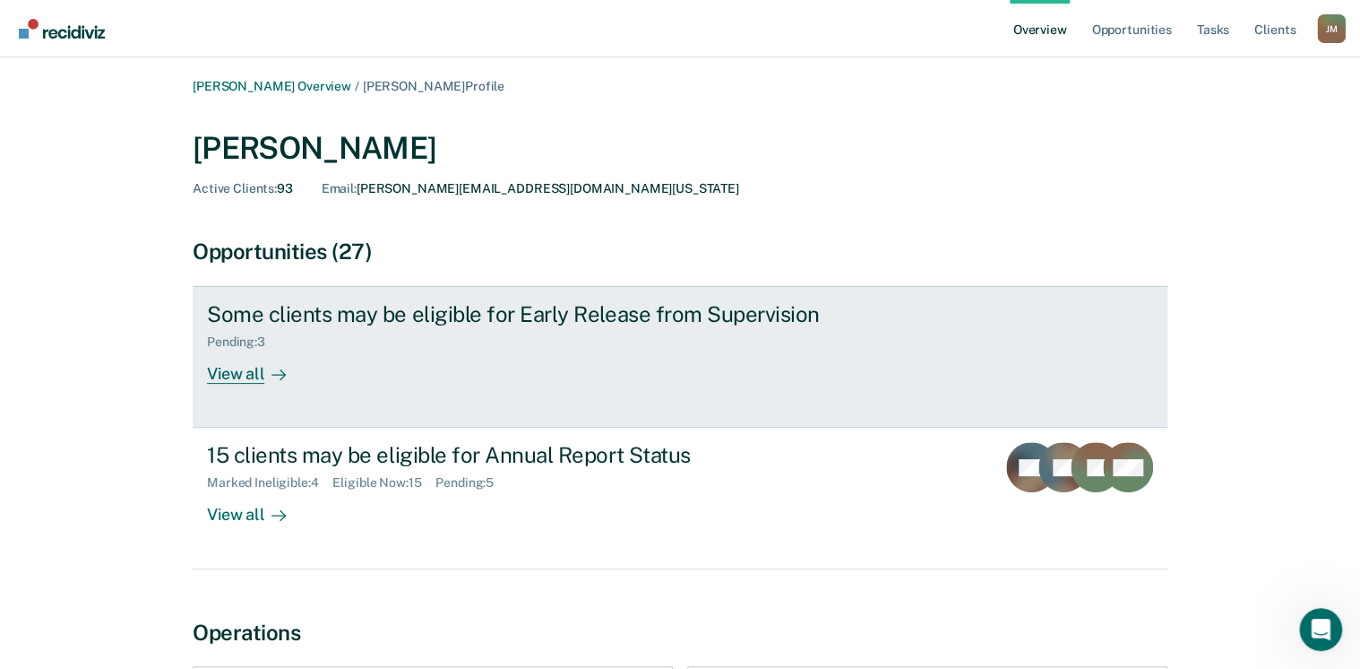
click at [244, 374] on div "View all" at bounding box center [257, 366] width 100 height 35
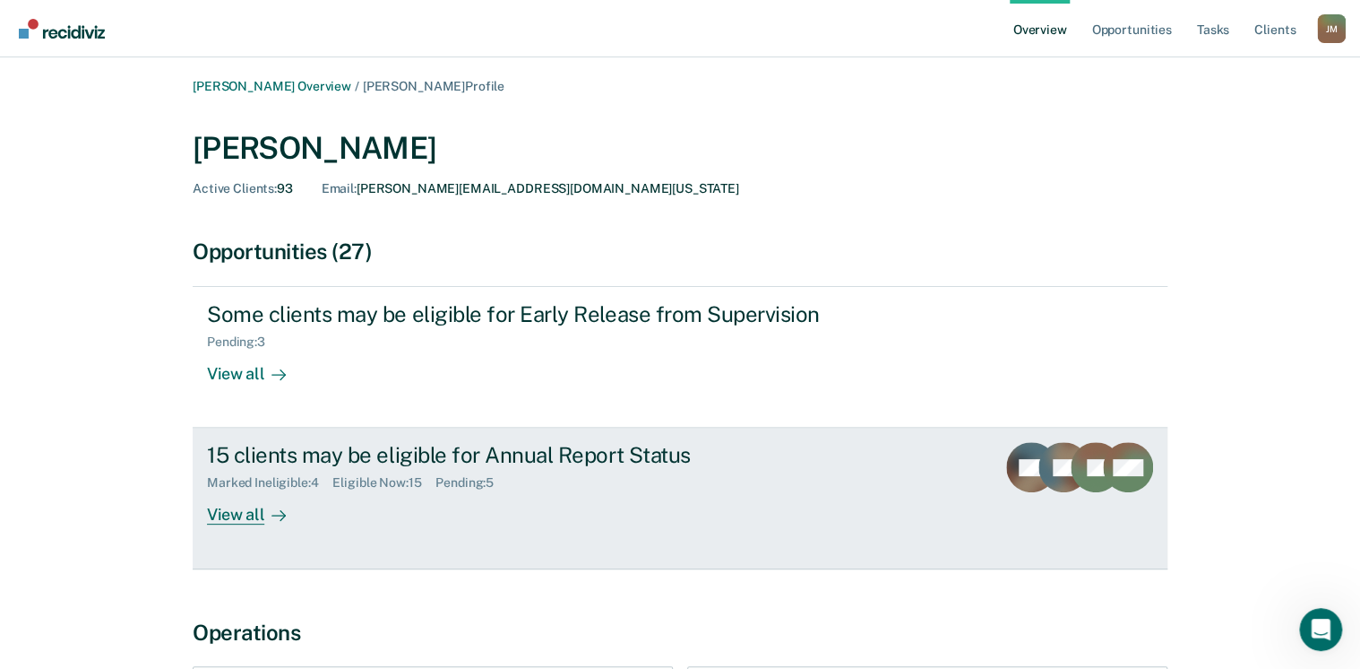
click at [235, 515] on div "View all" at bounding box center [257, 507] width 100 height 35
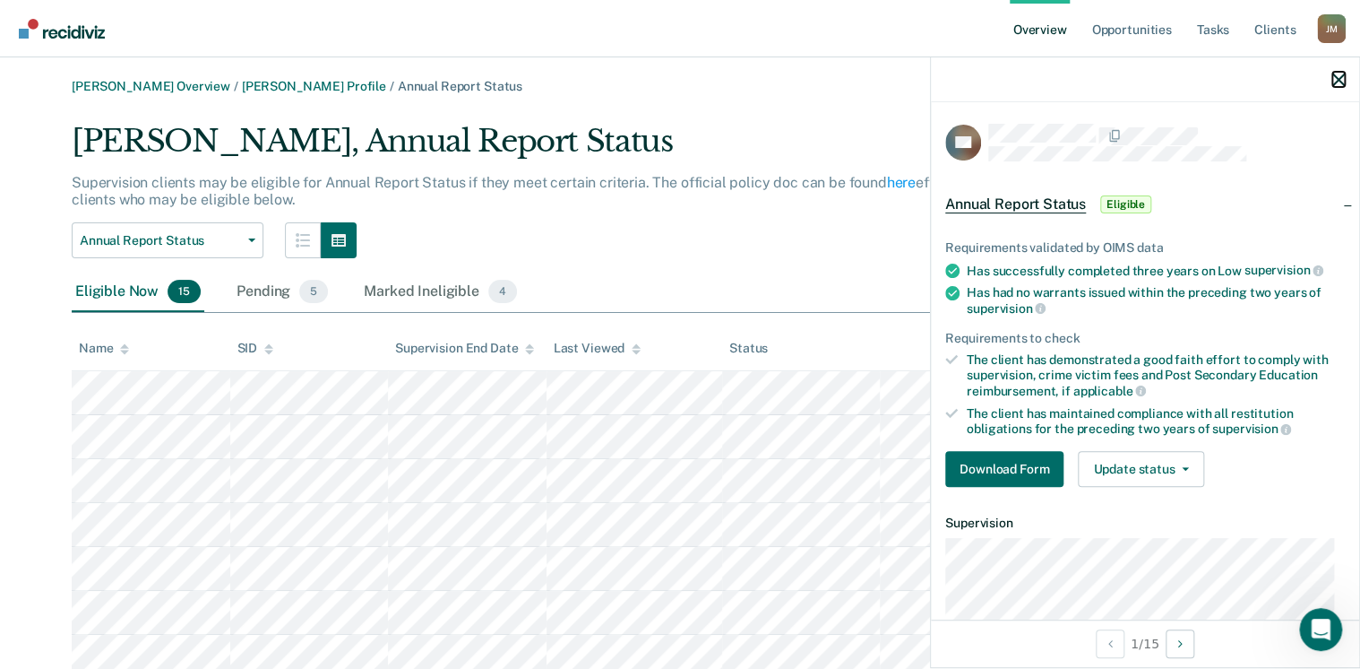
click at [1337, 78] on icon "button" at bounding box center [1339, 79] width 13 height 13
click at [1333, 79] on icon "button" at bounding box center [1339, 79] width 13 height 13
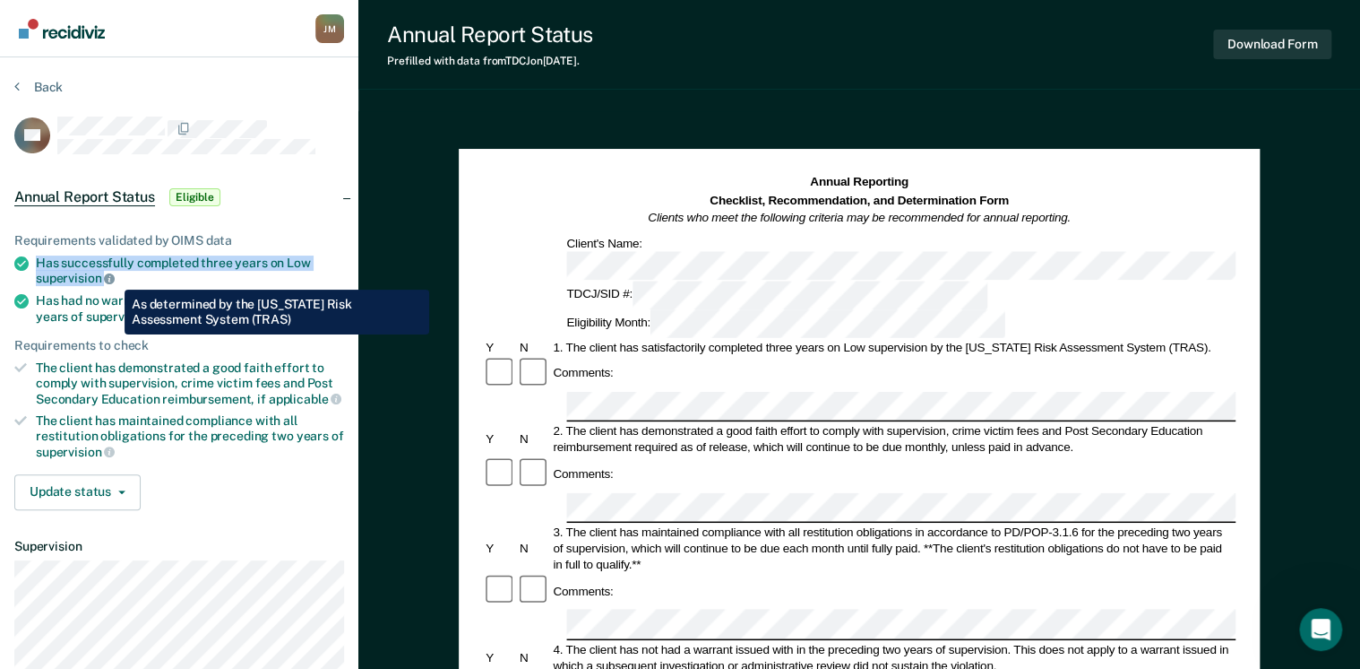
drag, startPoint x: 38, startPoint y: 262, endPoint x: 111, endPoint y: 276, distance: 74.9
click at [111, 276] on div "Has successfully completed three years on Low supervision" at bounding box center [190, 270] width 308 height 30
drag, startPoint x: 111, startPoint y: 276, endPoint x: 52, endPoint y: 263, distance: 60.7
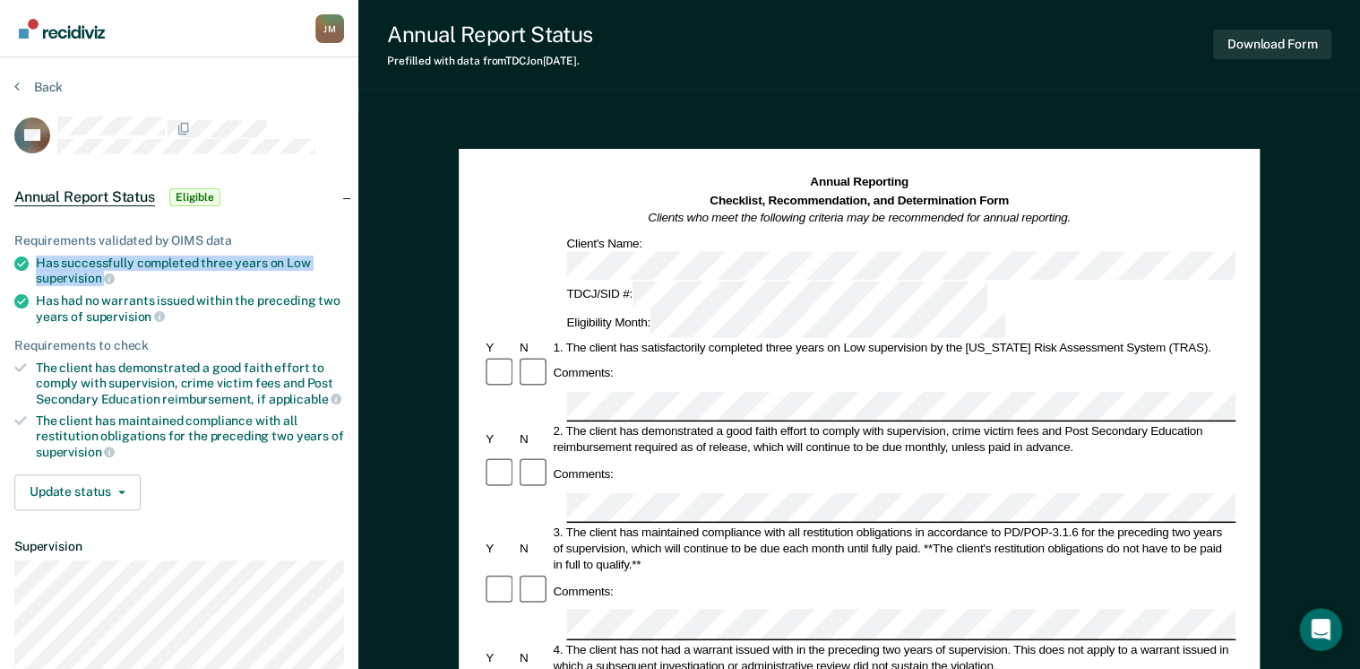
copy div "Has successfully completed three years on Low supervision"
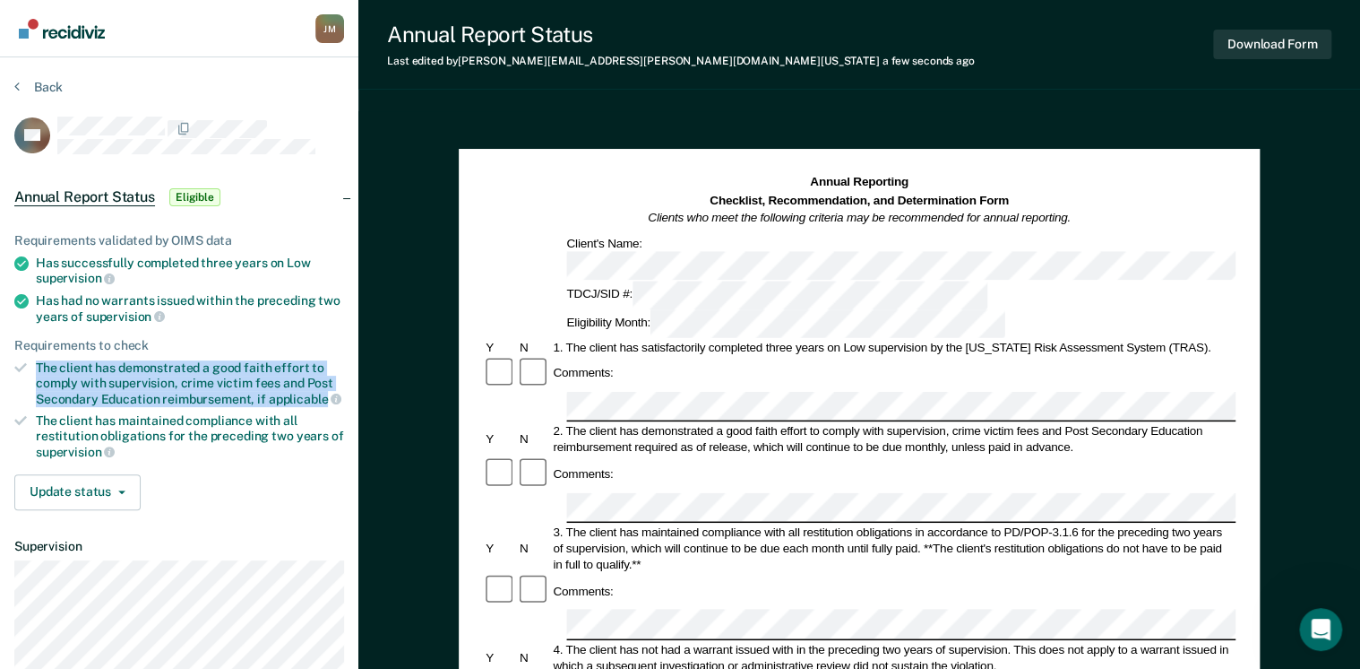
drag, startPoint x: 39, startPoint y: 366, endPoint x: 321, endPoint y: 396, distance: 283.9
click at [321, 396] on div "The client has demonstrated a good faith effort to comply with supervision, cri…" at bounding box center [190, 383] width 308 height 46
drag, startPoint x: 321, startPoint y: 396, endPoint x: 280, endPoint y: 380, distance: 44.3
copy div "The client has demonstrated a good faith effort to comply with supervision, cri…"
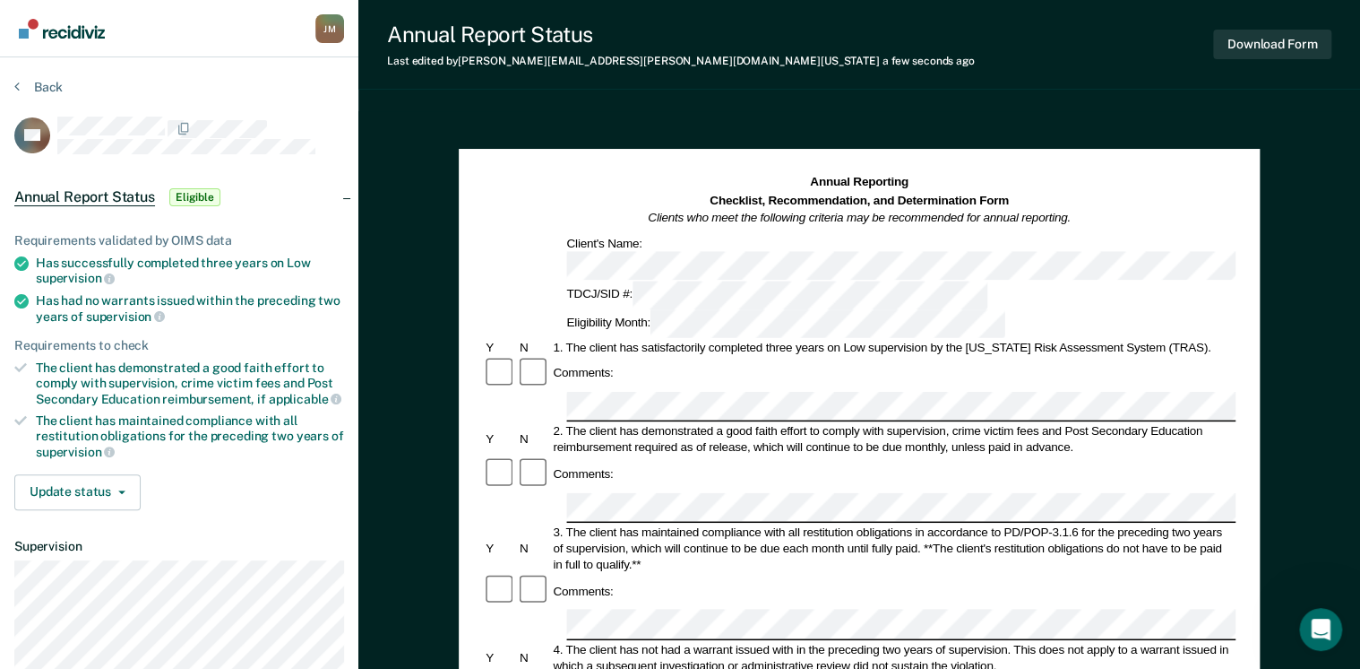
scroll to position [0, 44]
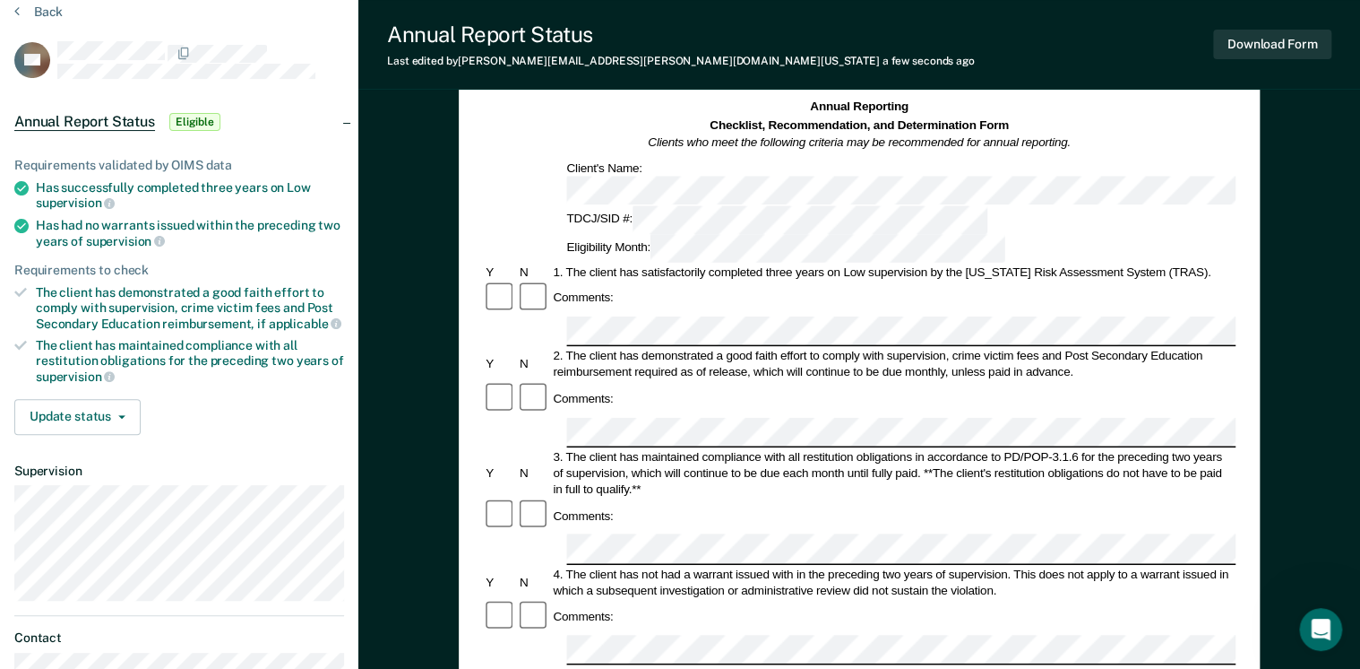
scroll to position [72, 0]
